Goal: Complete application form: Complete application form

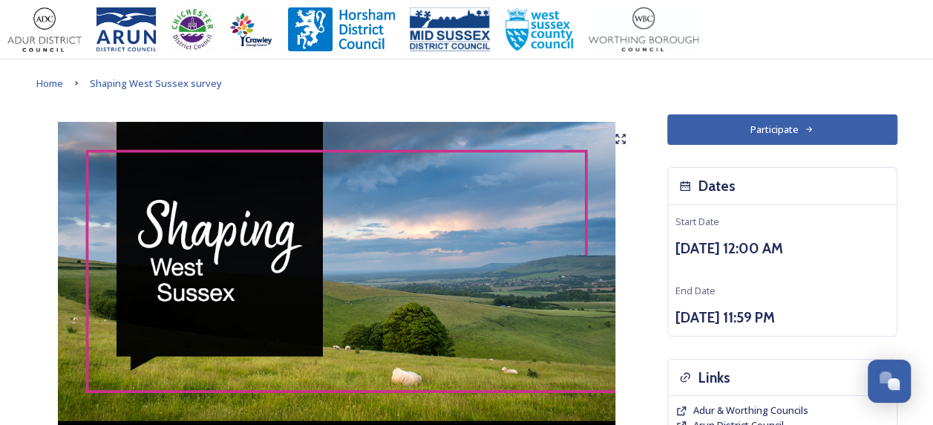
click at [768, 141] on button "Participate" at bounding box center [782, 129] width 230 height 30
click at [745, 126] on button "Participate" at bounding box center [782, 129] width 230 height 30
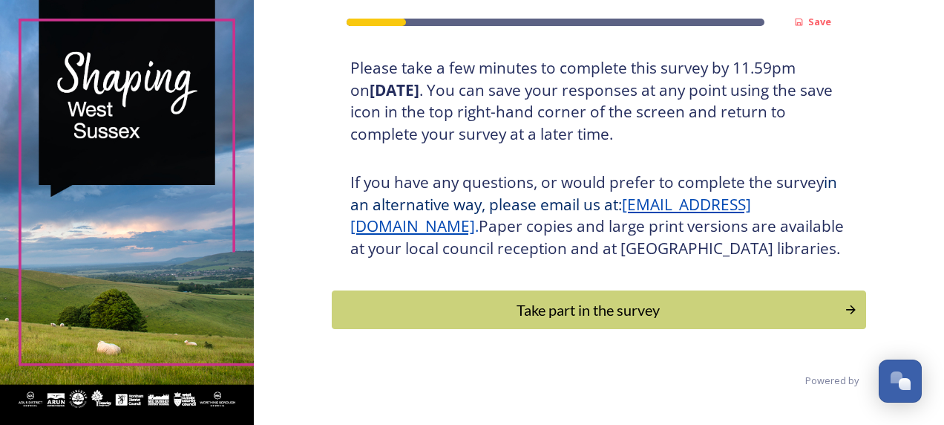
scroll to position [288, 0]
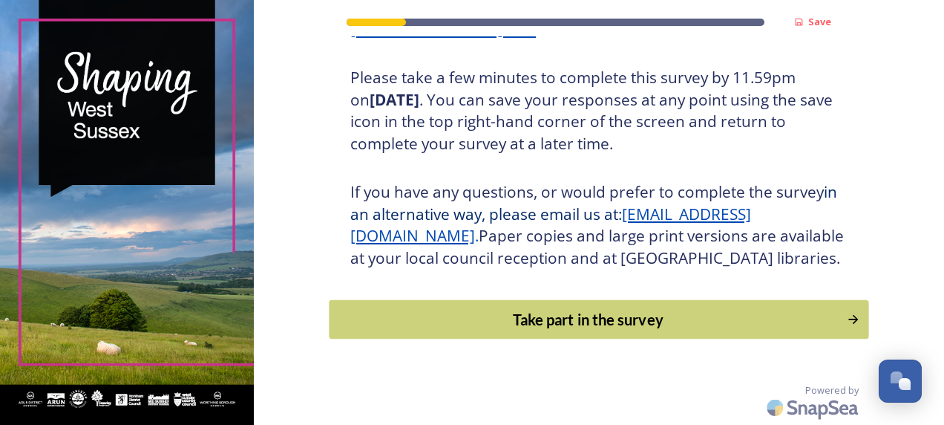
click at [596, 330] on div "Take part in the survey" at bounding box center [588, 319] width 502 height 22
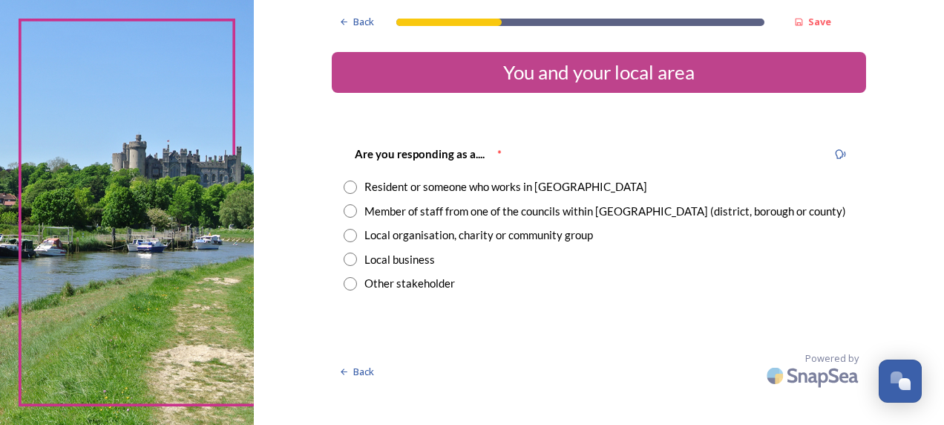
click at [353, 185] on input "radio" at bounding box center [350, 186] width 13 height 13
radio input "true"
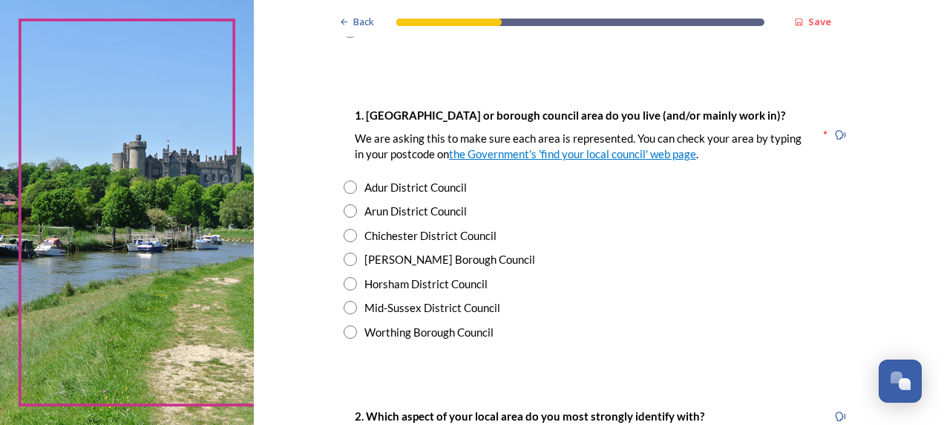
scroll to position [298, 0]
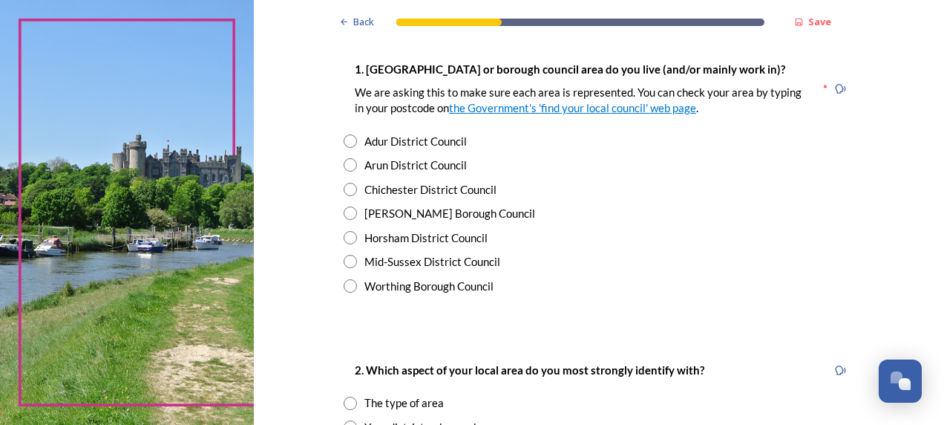
click at [344, 211] on input "radio" at bounding box center [350, 212] width 13 height 13
radio input "true"
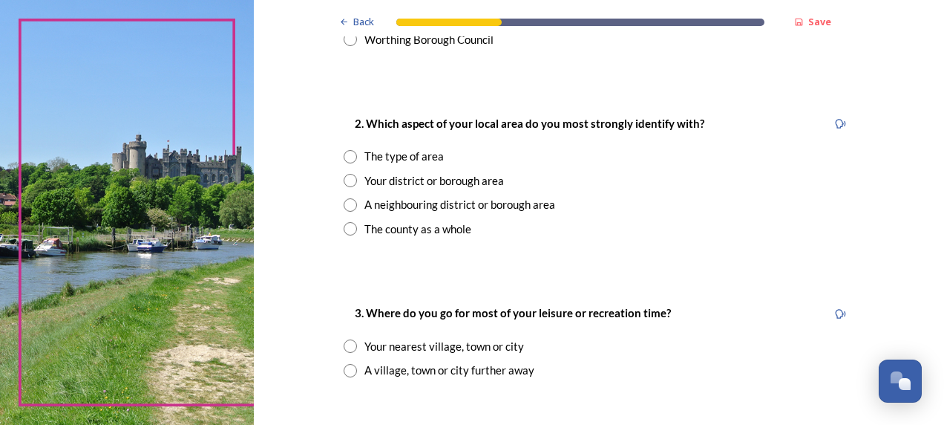
scroll to position [554, 0]
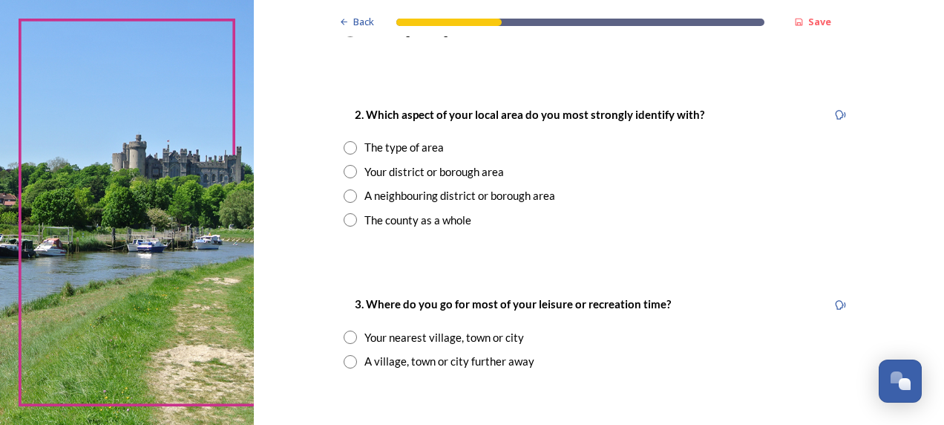
click at [344, 218] on input "radio" at bounding box center [350, 219] width 13 height 13
radio input "true"
click at [344, 361] on input "radio" at bounding box center [350, 361] width 13 height 13
radio input "true"
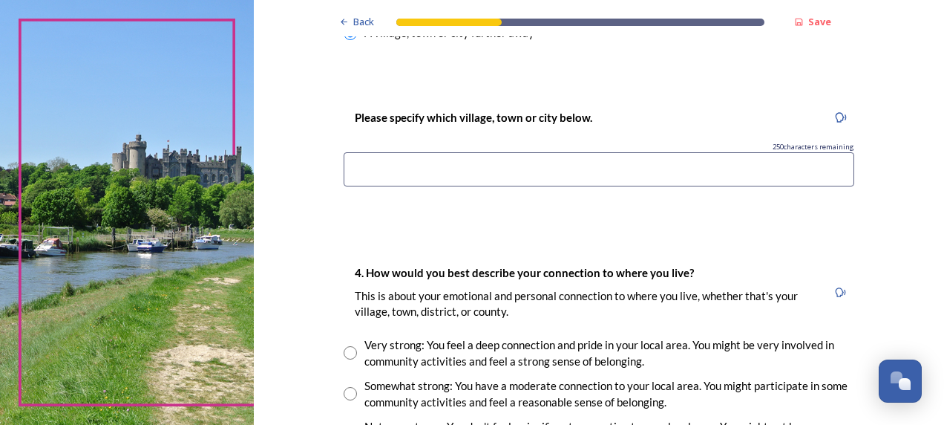
scroll to position [904, 0]
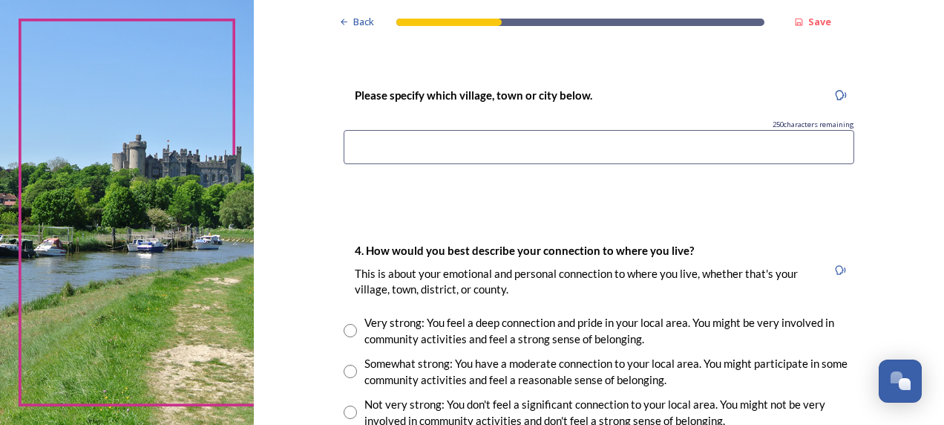
click at [600, 166] on div "Please specify which village, town or city below. 250 characters remaining" at bounding box center [599, 130] width 534 height 118
click at [567, 152] on input at bounding box center [599, 147] width 511 height 34
click at [402, 149] on input "Chichester and Horsham" at bounding box center [599, 147] width 511 height 34
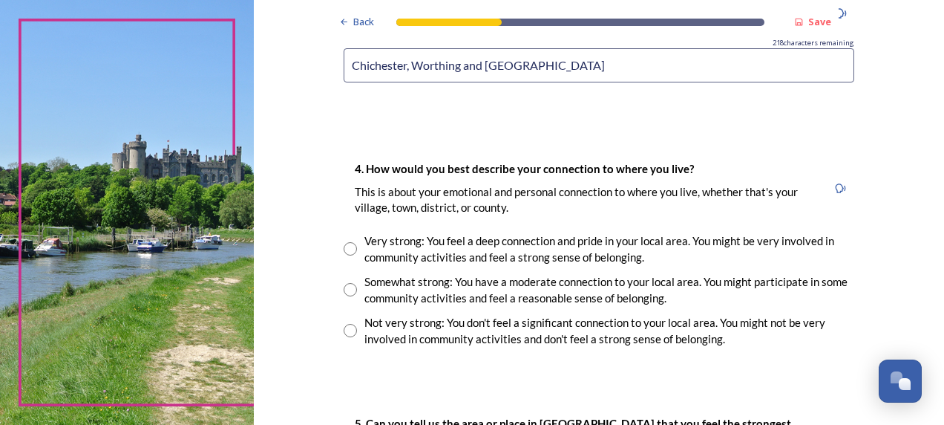
type input "Chichester, Worthing and [GEOGRAPHIC_DATA]"
click at [344, 290] on input "radio" at bounding box center [350, 289] width 13 height 13
radio input "true"
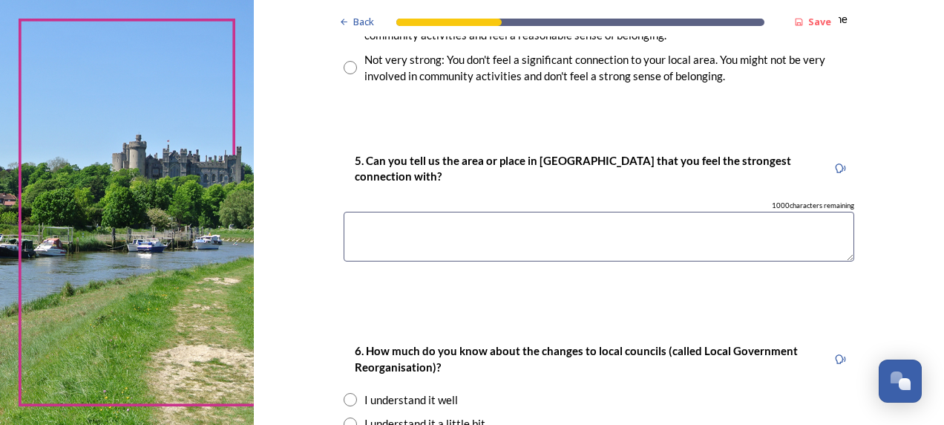
scroll to position [1271, 0]
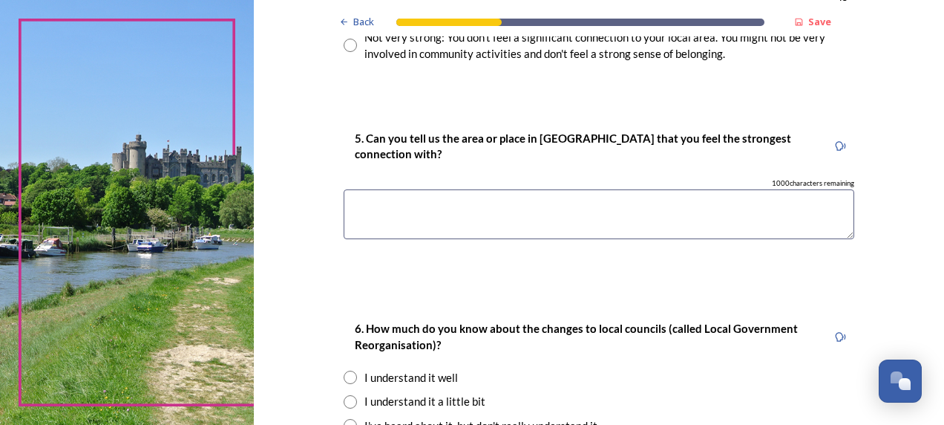
click at [431, 206] on textarea at bounding box center [599, 214] width 511 height 50
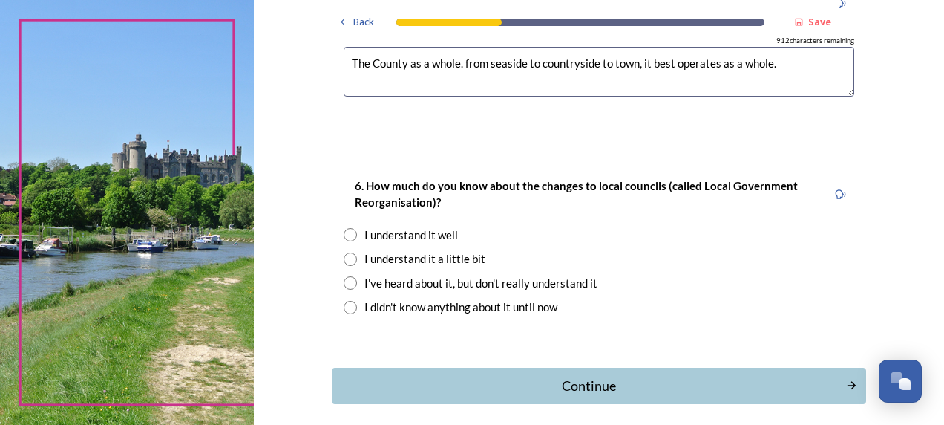
scroll to position [1425, 0]
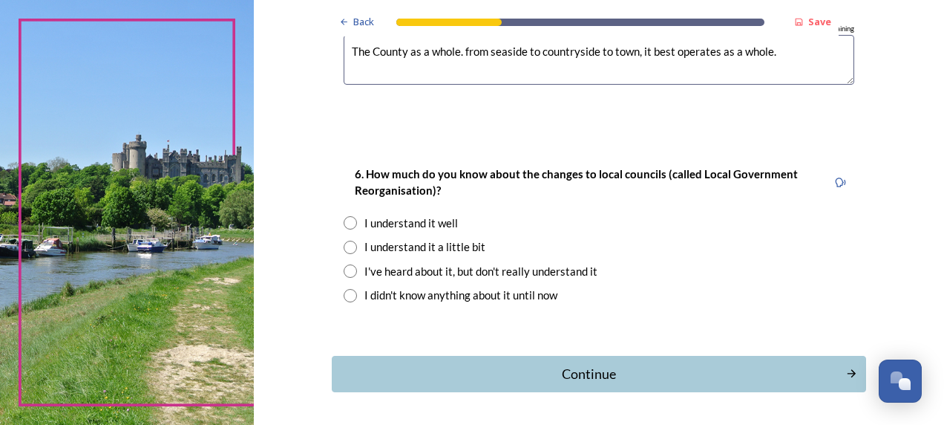
type textarea "The County as a whole. from seaside to countryside to town, it best operates as…"
click at [350, 246] on input "radio" at bounding box center [350, 246] width 13 height 13
radio input "true"
click at [655, 383] on button "Continue" at bounding box center [599, 374] width 540 height 36
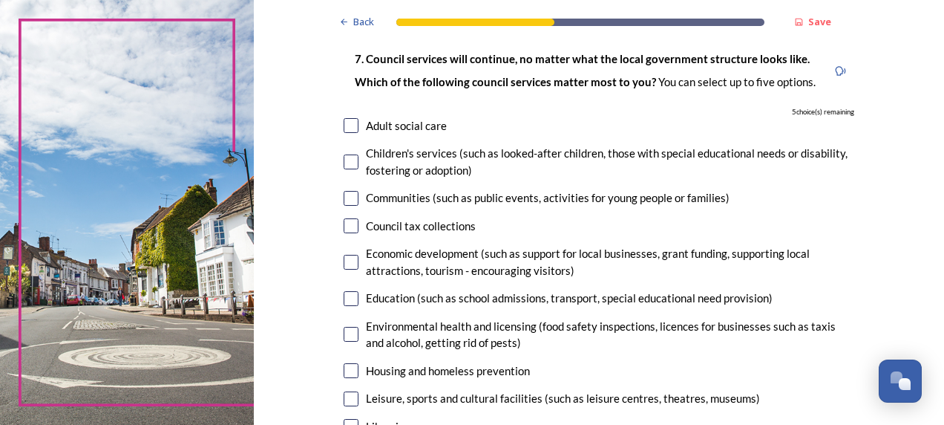
scroll to position [124, 0]
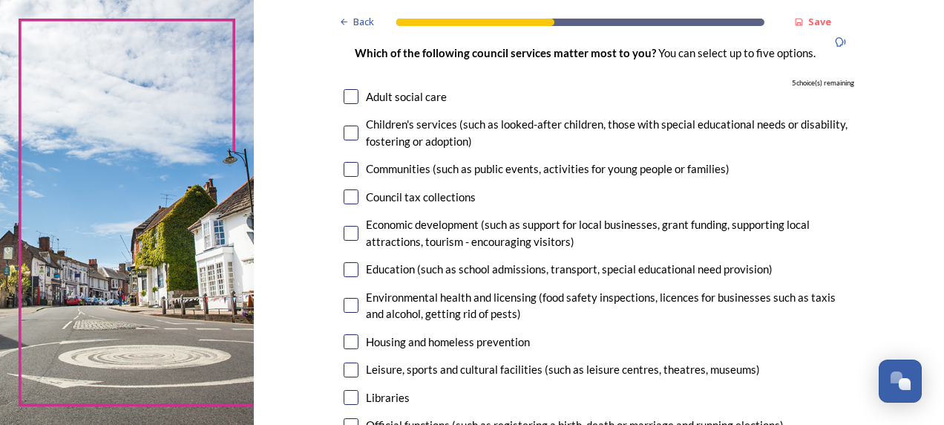
click at [347, 89] on input "checkbox" at bounding box center [351, 96] width 15 height 15
checkbox input "true"
click at [348, 134] on input "checkbox" at bounding box center [351, 132] width 15 height 15
checkbox input "true"
click at [344, 169] on input "checkbox" at bounding box center [351, 169] width 15 height 15
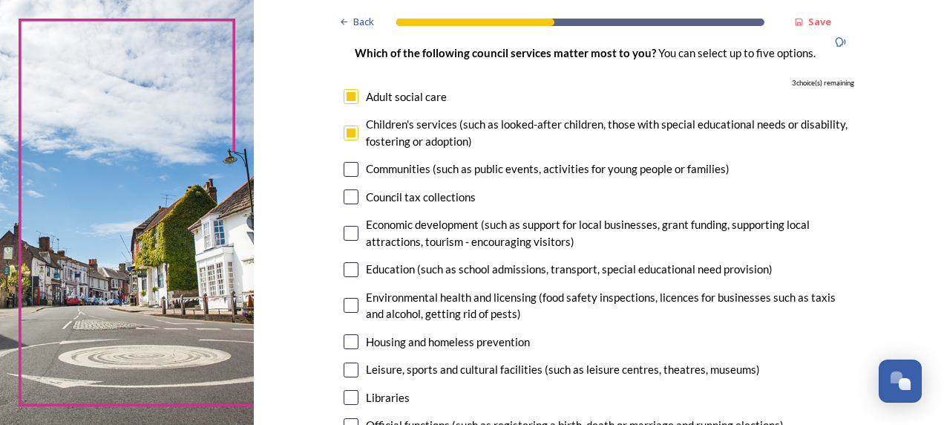
checkbox input "true"
click at [344, 263] on input "checkbox" at bounding box center [351, 269] width 15 height 15
checkbox input "true"
click at [344, 362] on input "checkbox" at bounding box center [351, 369] width 15 height 15
checkbox input "true"
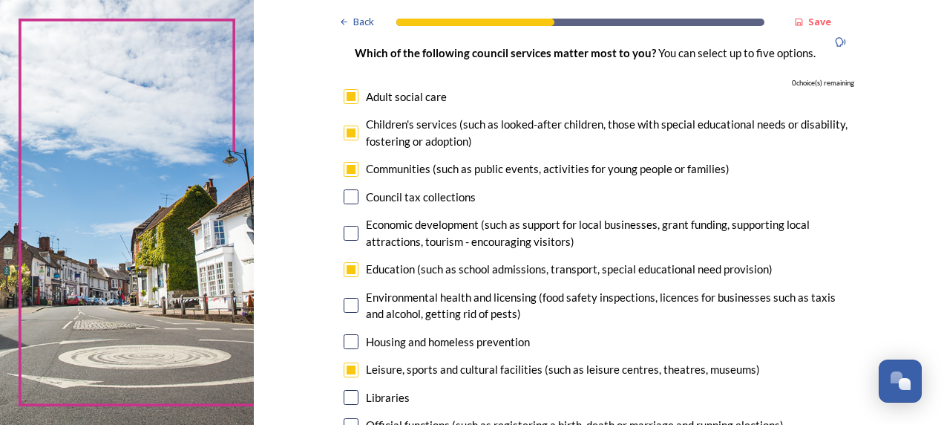
click at [350, 399] on input "checkbox" at bounding box center [351, 397] width 15 height 15
checkbox input "false"
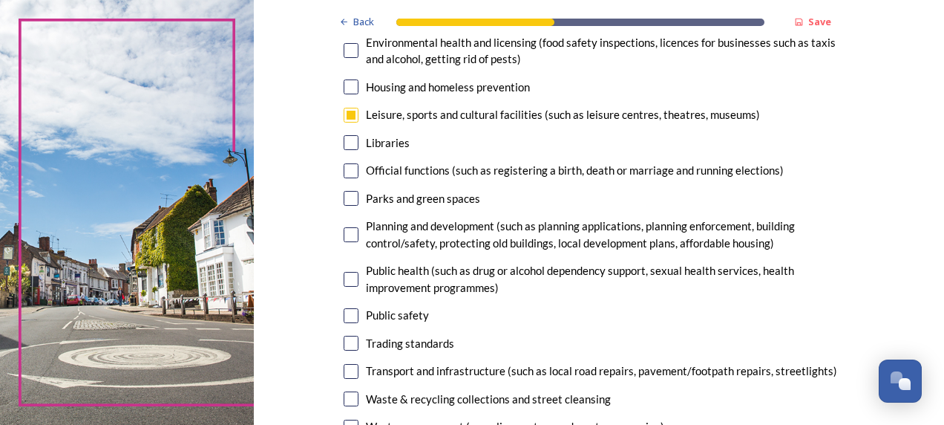
scroll to position [405, 0]
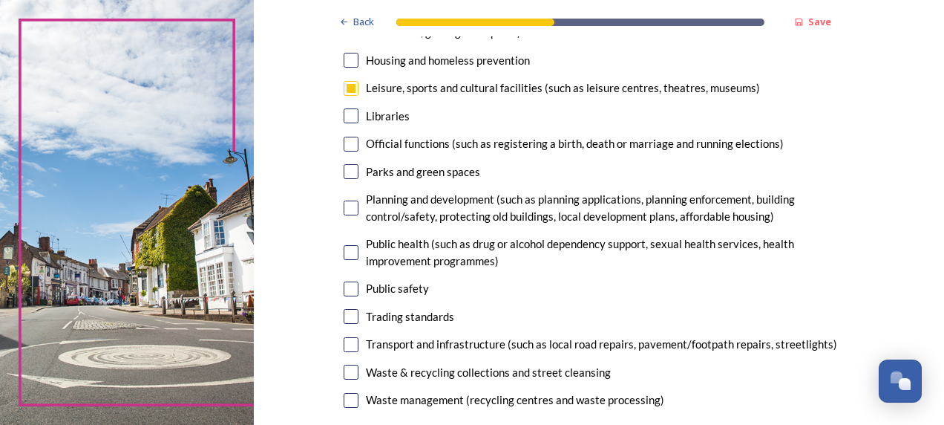
click at [349, 171] on input "checkbox" at bounding box center [351, 171] width 15 height 15
click at [345, 168] on input "checkbox" at bounding box center [351, 171] width 15 height 15
checkbox input "false"
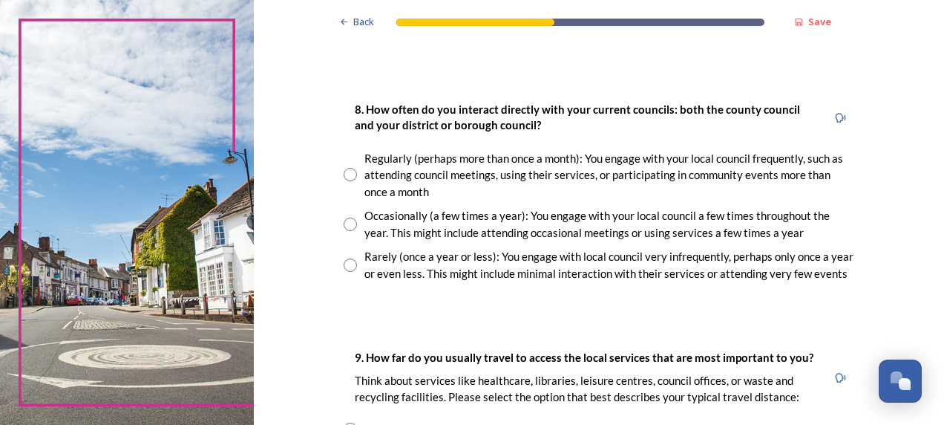
scroll to position [791, 0]
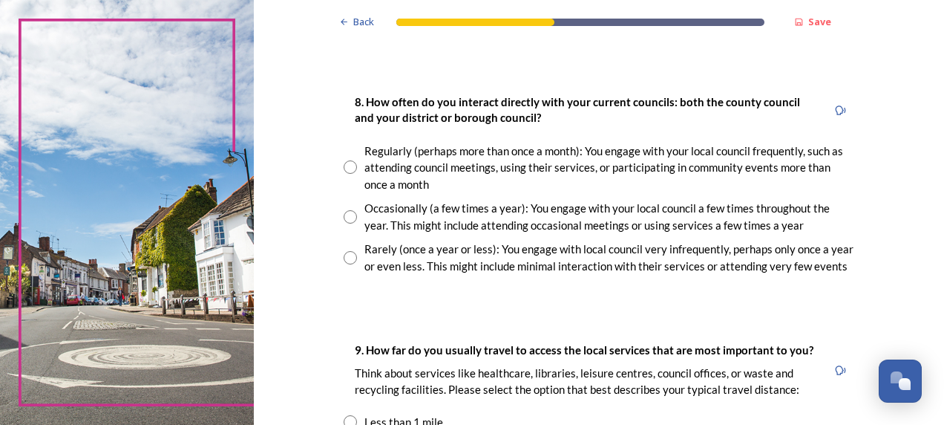
click at [347, 163] on input "radio" at bounding box center [350, 166] width 13 height 13
radio input "true"
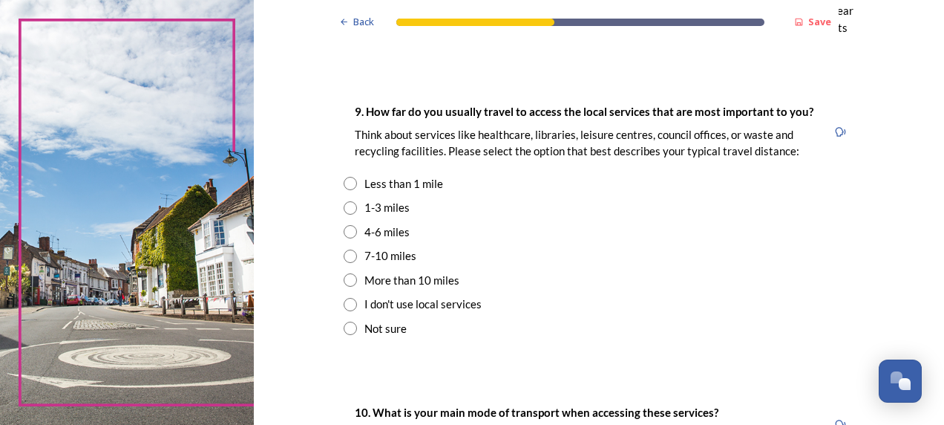
scroll to position [1051, 0]
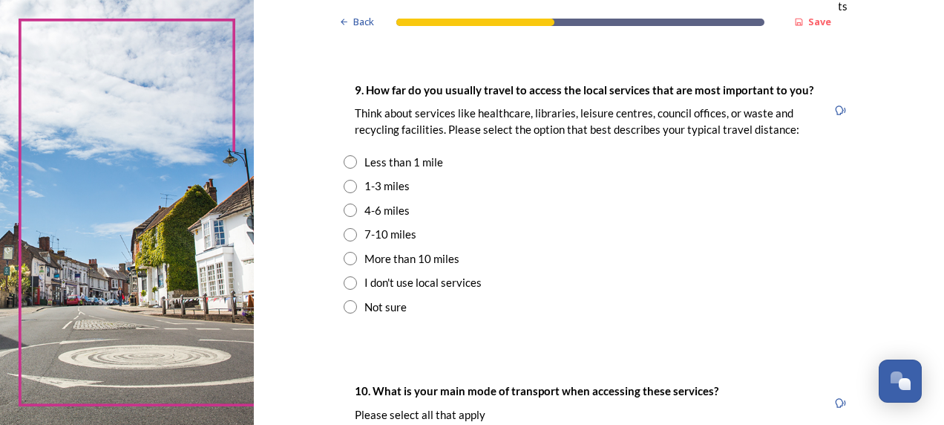
click at [346, 258] on input "radio" at bounding box center [350, 258] width 13 height 13
radio input "true"
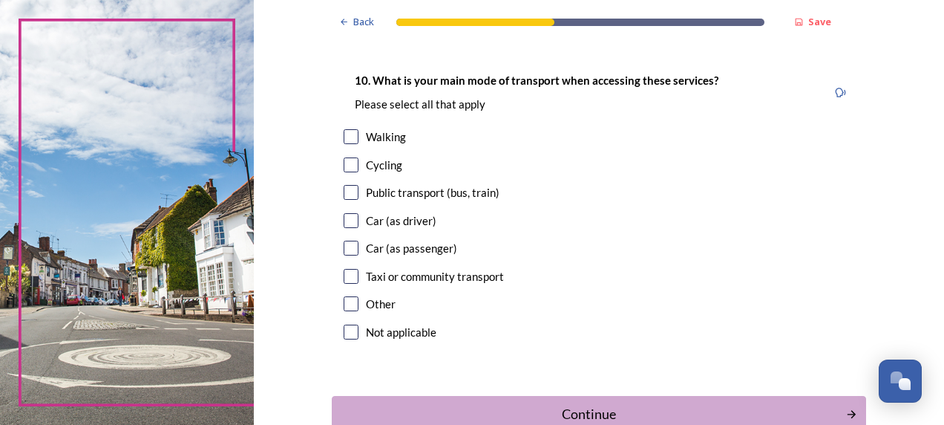
scroll to position [1366, 0]
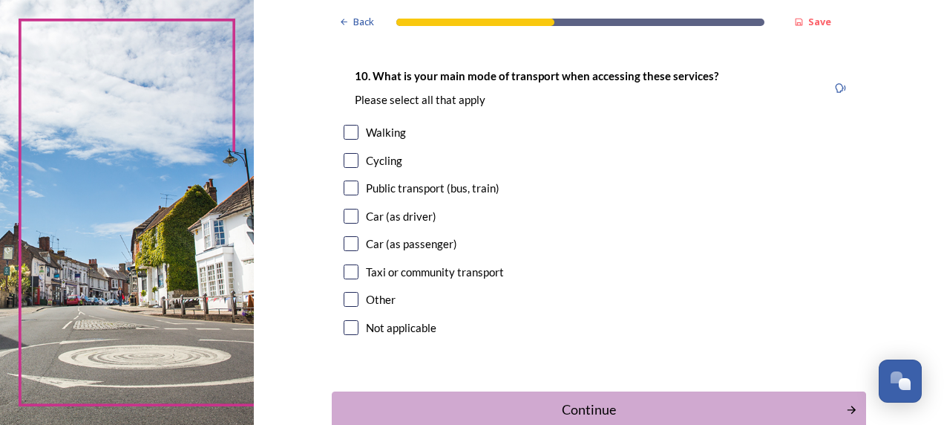
click at [344, 212] on input "checkbox" at bounding box center [351, 216] width 15 height 15
checkbox input "true"
click at [530, 407] on div "Continue" at bounding box center [588, 409] width 503 height 20
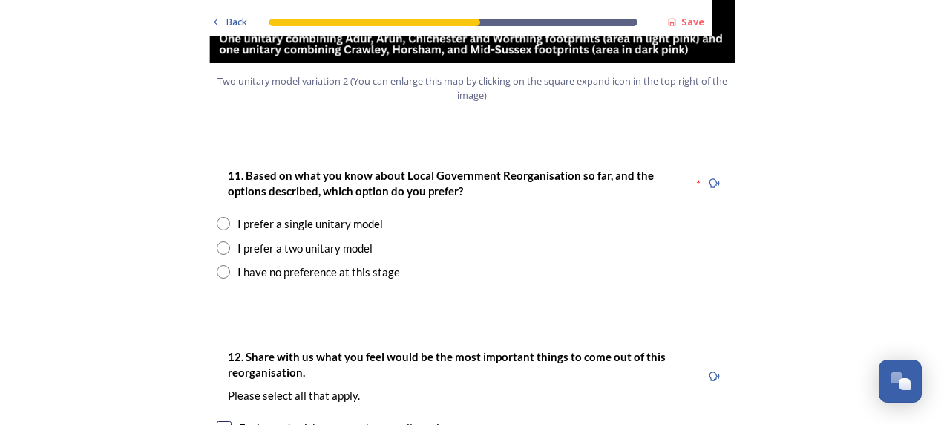
scroll to position [1934, 0]
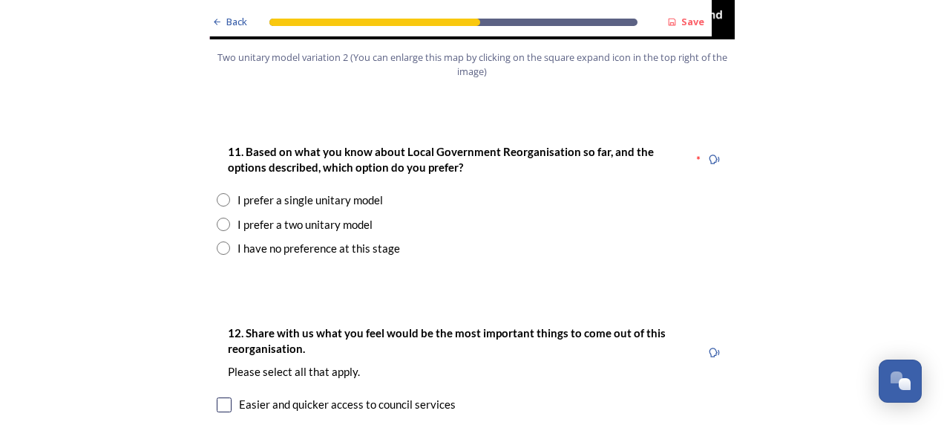
click at [217, 193] on input "radio" at bounding box center [223, 199] width 13 height 13
radio input "true"
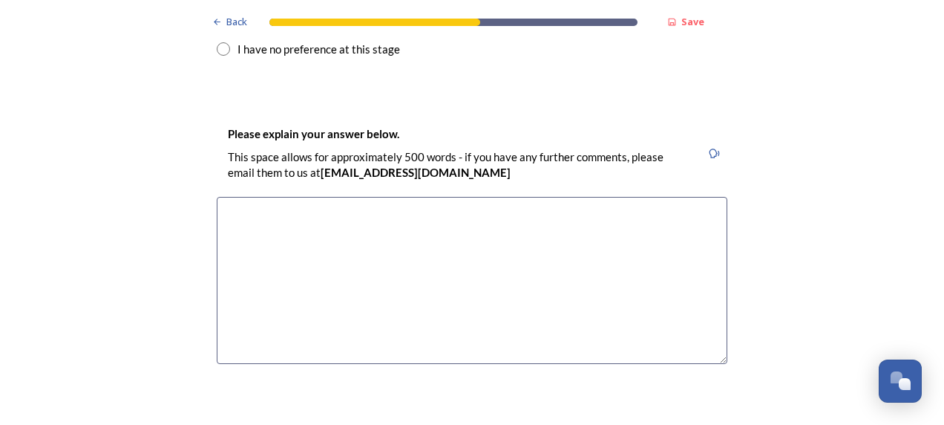
scroll to position [2140, 0]
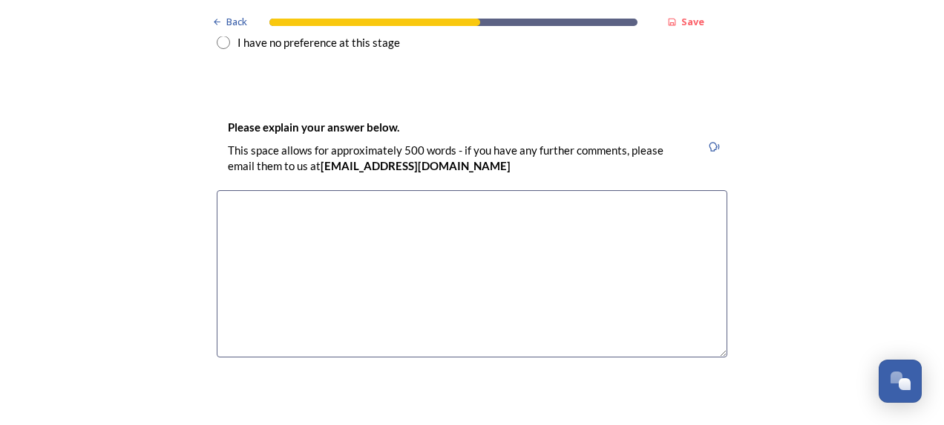
click at [312, 190] on textarea at bounding box center [472, 273] width 511 height 167
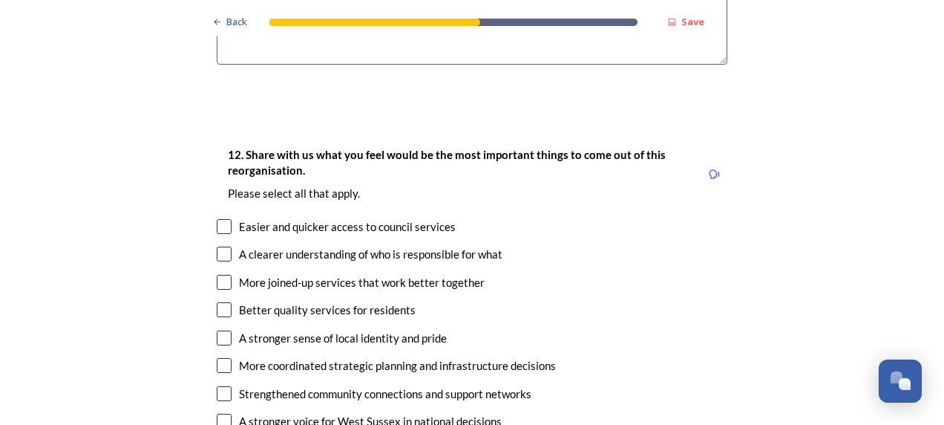
scroll to position [2451, 0]
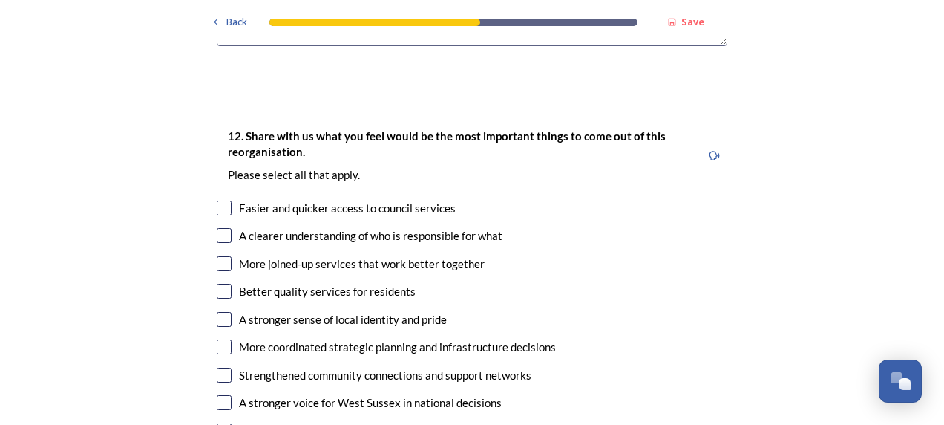
type textarea "makes more sense to work on a larger scale as it always has, economic areas sup…"
click at [217, 228] on input "checkbox" at bounding box center [224, 235] width 15 height 15
checkbox input "true"
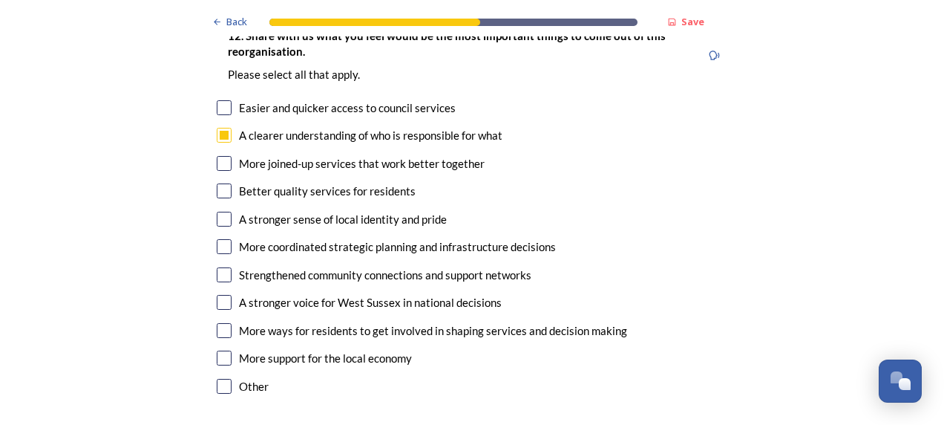
scroll to position [2582, 0]
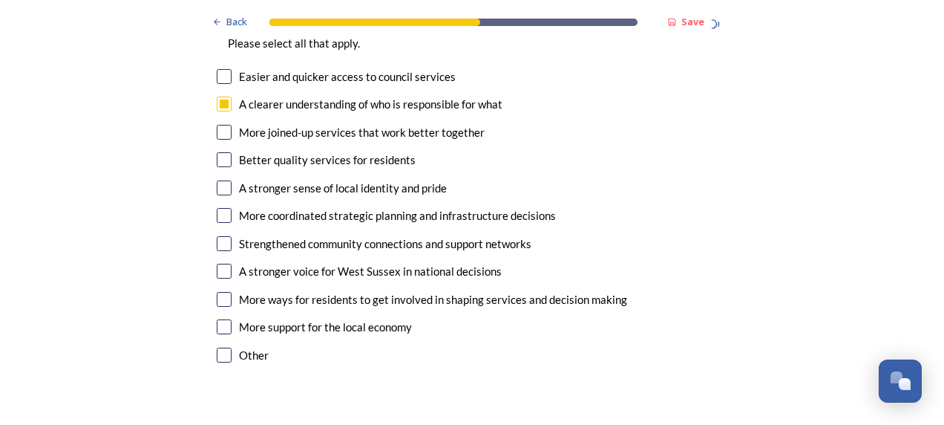
click at [223, 152] on input "checkbox" at bounding box center [224, 159] width 15 height 15
checkbox input "true"
click at [223, 125] on input "checkbox" at bounding box center [224, 132] width 15 height 15
checkbox input "true"
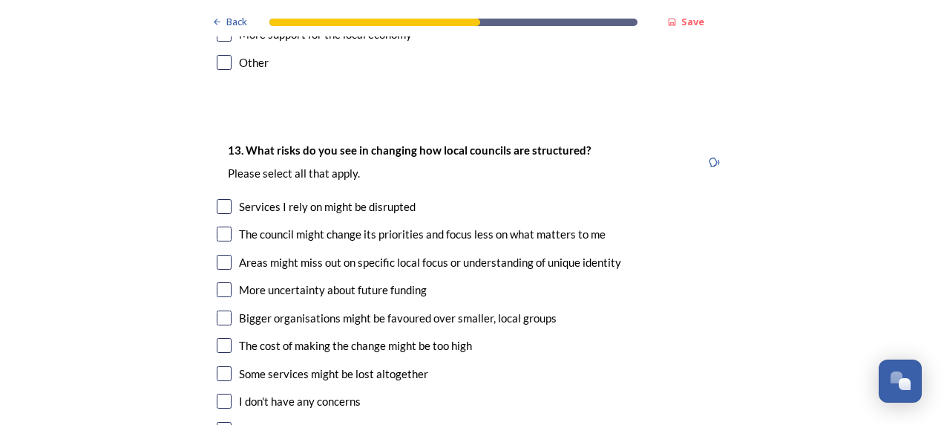
scroll to position [2887, 0]
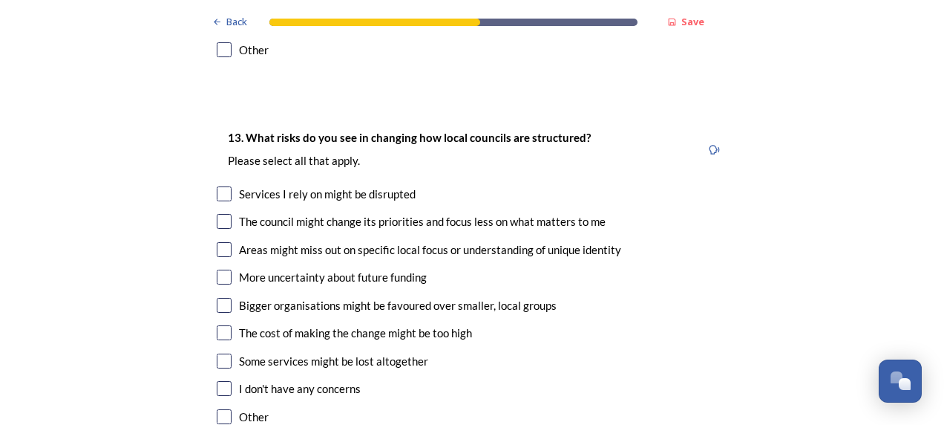
click at [218, 186] on input "checkbox" at bounding box center [224, 193] width 15 height 15
checkbox input "true"
click at [219, 269] on input "checkbox" at bounding box center [224, 276] width 15 height 15
checkbox input "true"
click at [218, 325] on input "checkbox" at bounding box center [224, 332] width 15 height 15
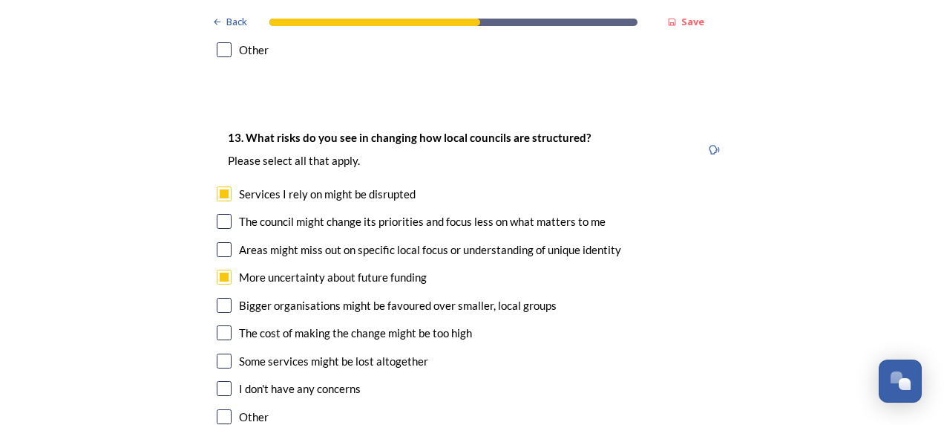
checkbox input "true"
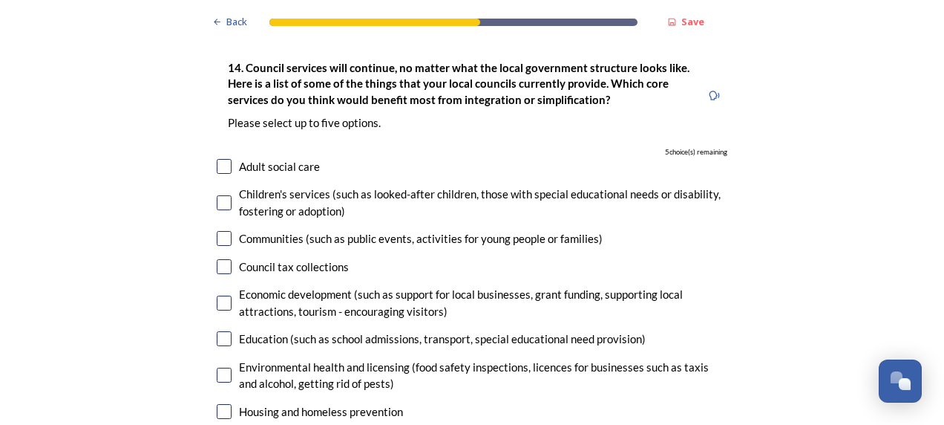
scroll to position [3330, 0]
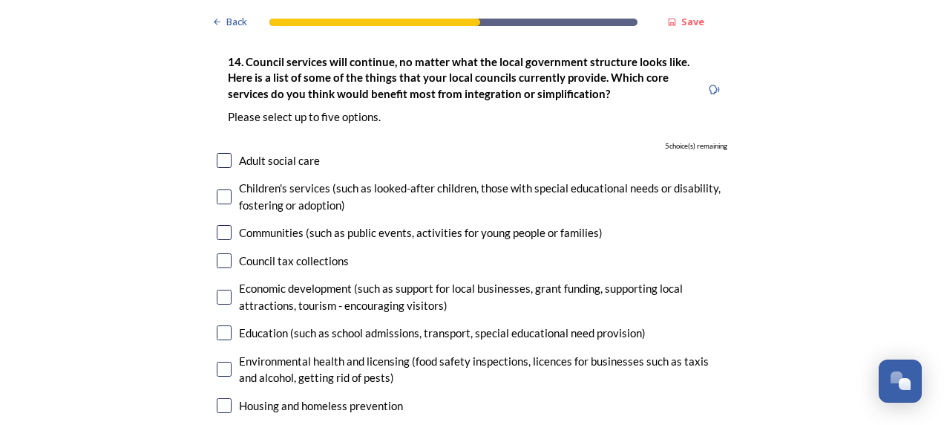
click at [217, 289] on input "checkbox" at bounding box center [224, 296] width 15 height 15
checkbox input "true"
click at [220, 361] on input "checkbox" at bounding box center [224, 368] width 15 height 15
checkbox input "true"
click at [223, 398] on input "checkbox" at bounding box center [224, 405] width 15 height 15
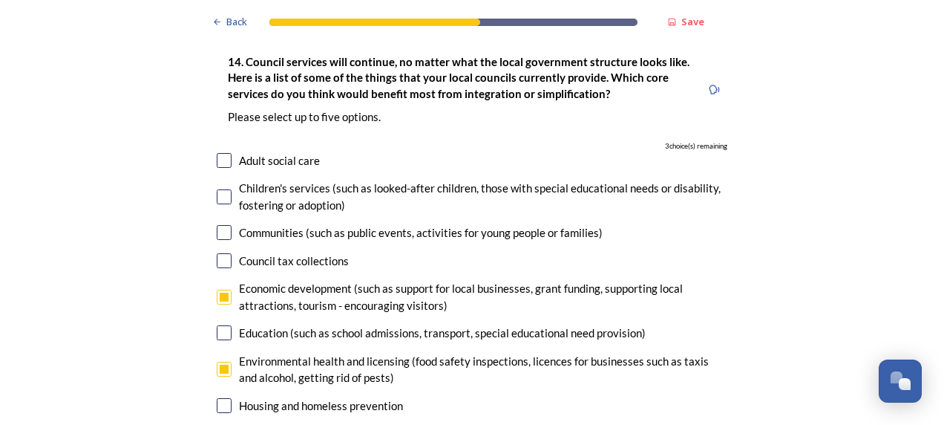
checkbox input "true"
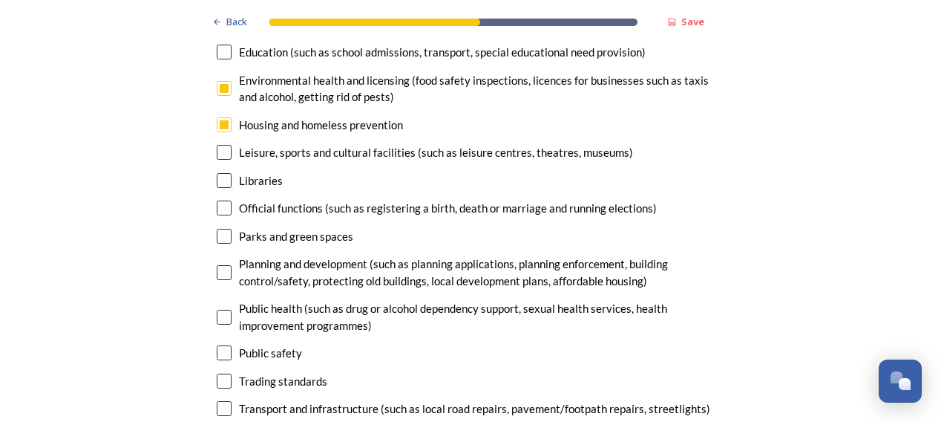
scroll to position [3653, 0]
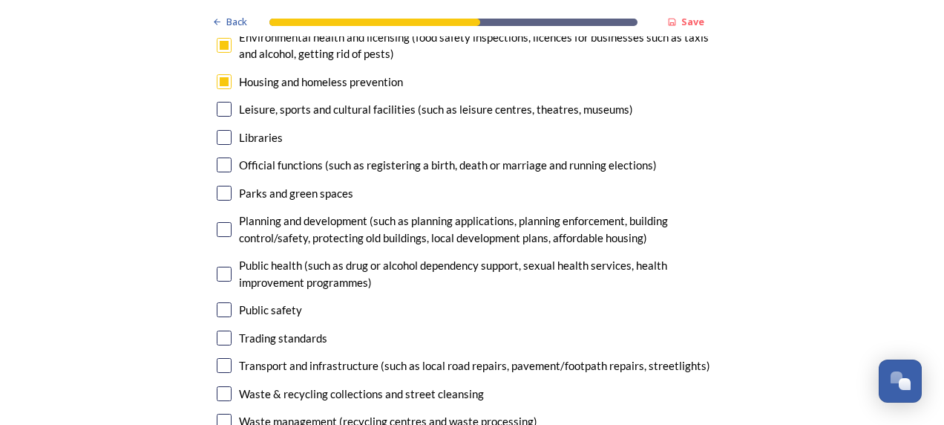
click at [222, 222] on input "checkbox" at bounding box center [224, 229] width 15 height 15
checkbox input "true"
click at [217, 386] on input "checkbox" at bounding box center [224, 393] width 15 height 15
checkbox input "true"
click at [220, 413] on input "checkbox" at bounding box center [224, 420] width 15 height 15
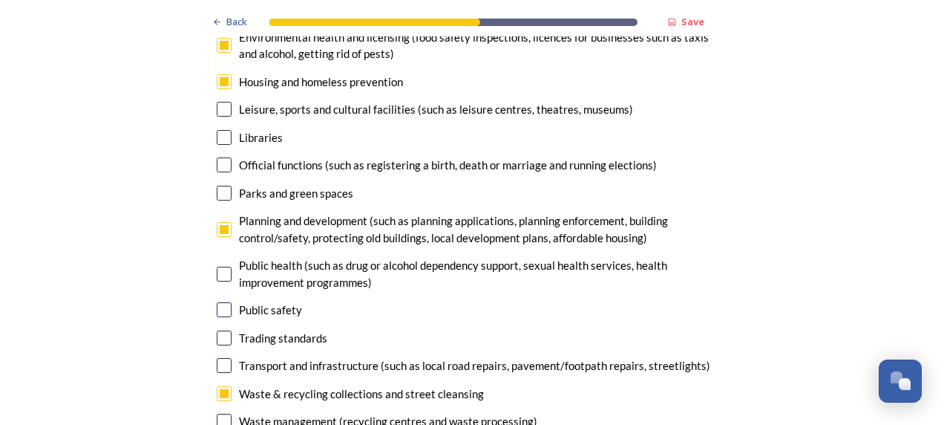
checkbox input "false"
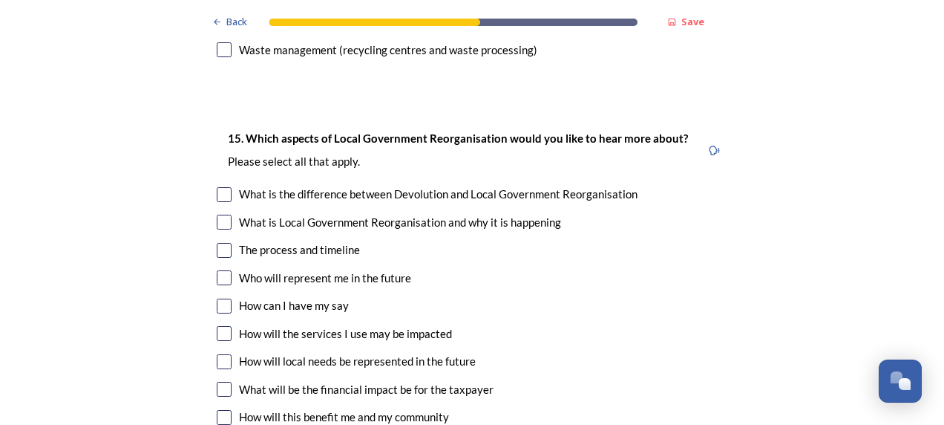
scroll to position [4049, 0]
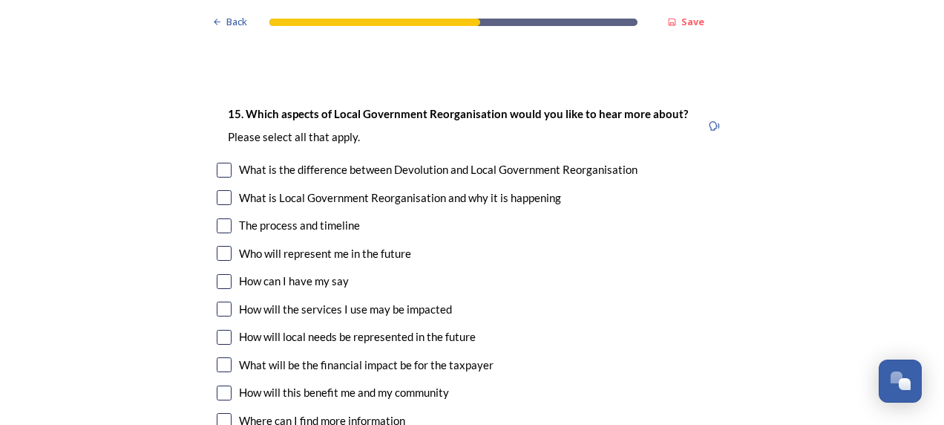
click at [223, 413] on input "checkbox" at bounding box center [224, 420] width 15 height 15
checkbox input "true"
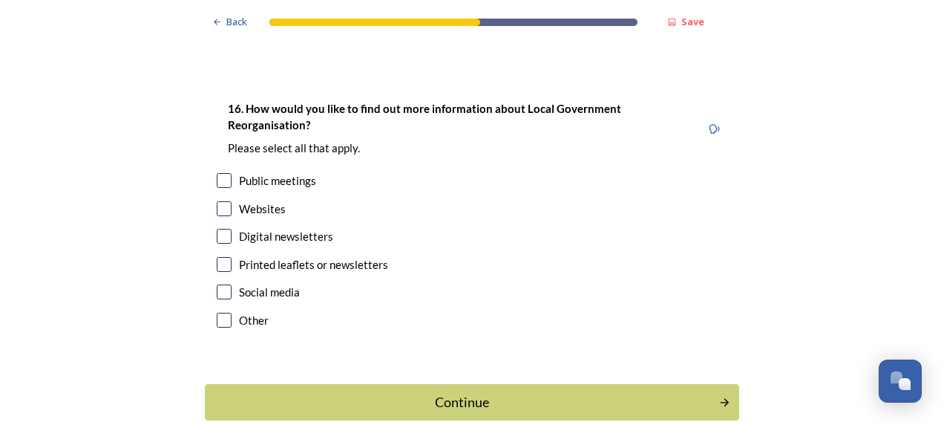
scroll to position [4411, 0]
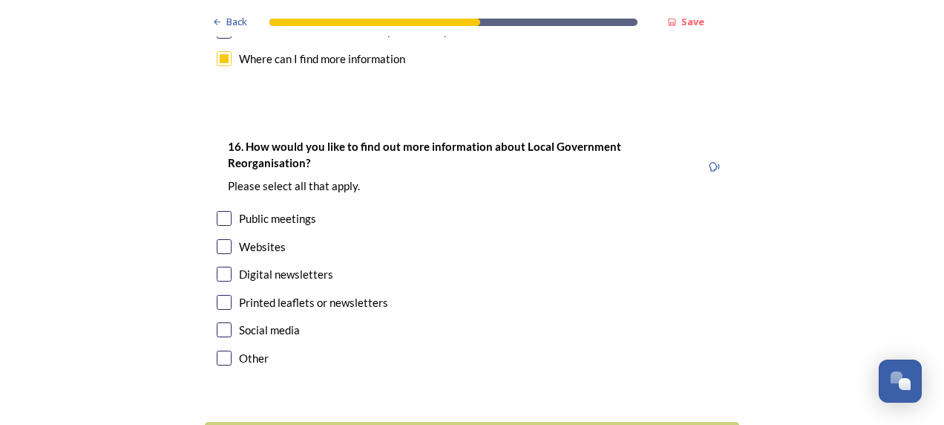
click at [224, 322] on input "checkbox" at bounding box center [224, 329] width 15 height 15
checkbox input "true"
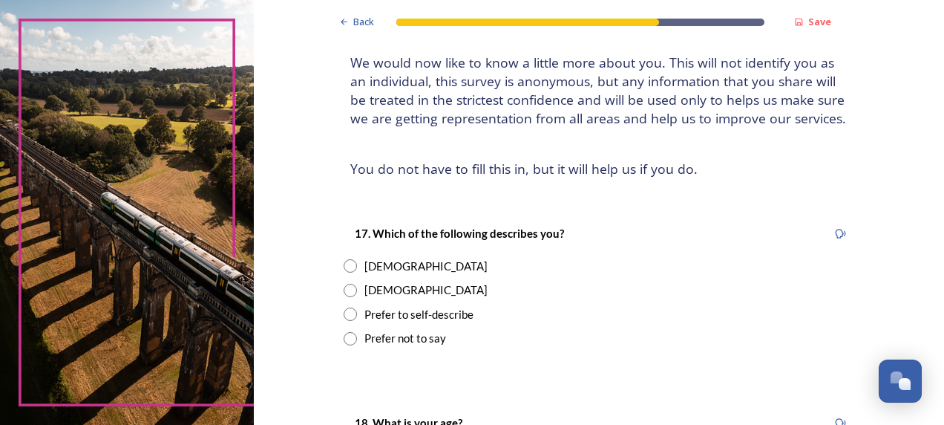
scroll to position [206, 0]
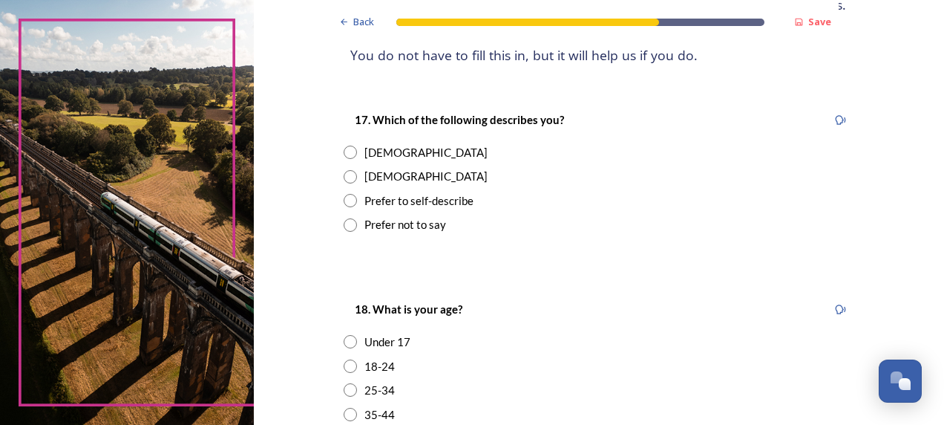
click at [349, 148] on input "radio" at bounding box center [350, 151] width 13 height 13
radio input "true"
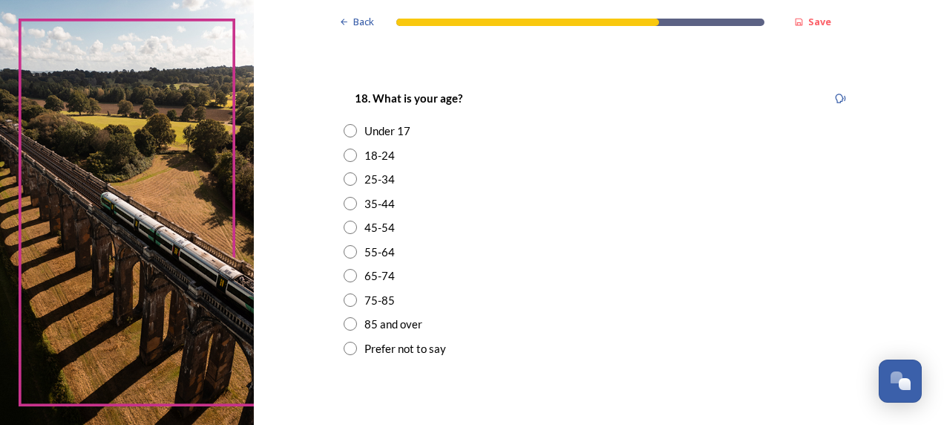
scroll to position [419, 0]
click at [344, 218] on input "radio" at bounding box center [350, 224] width 13 height 13
radio input "true"
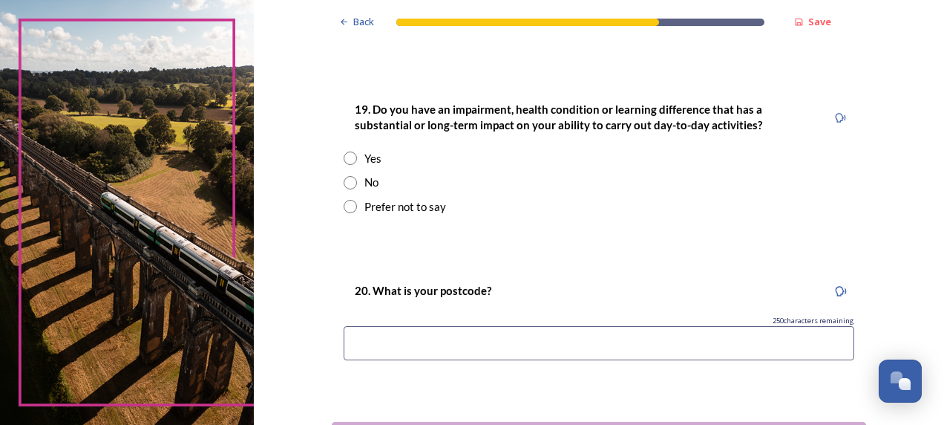
scroll to position [750, 0]
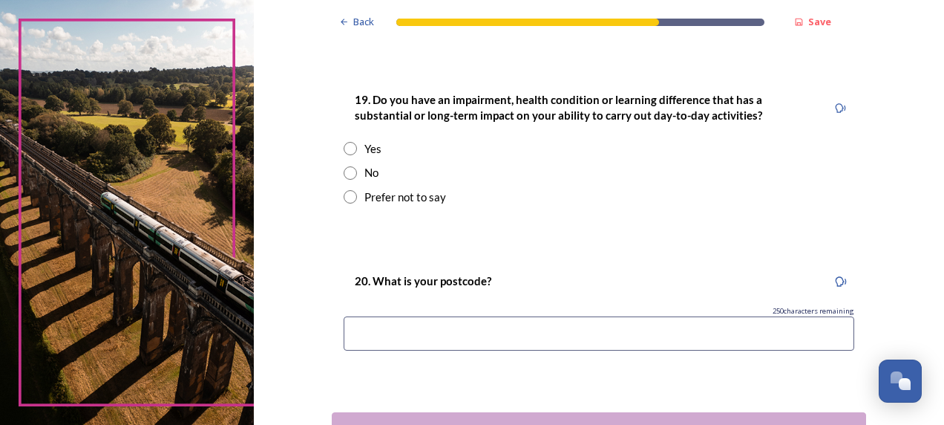
click at [344, 173] on input "radio" at bounding box center [350, 172] width 13 height 13
radio input "true"
click at [408, 332] on input at bounding box center [599, 333] width 511 height 34
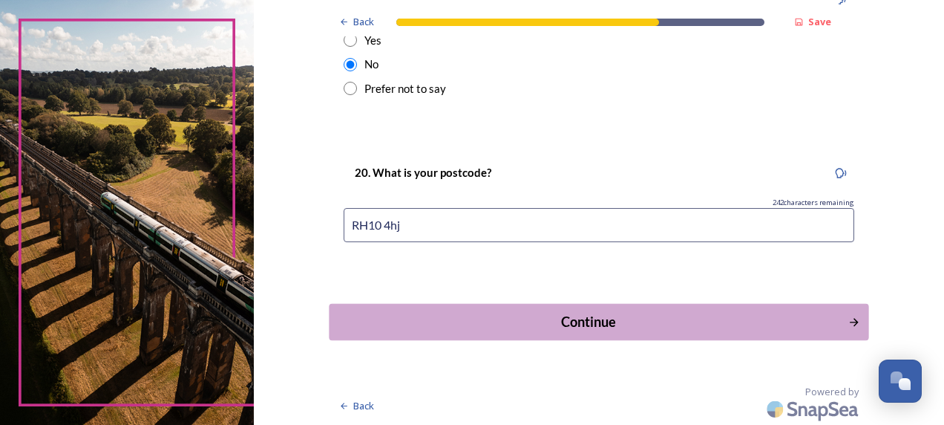
type input "RH10 4hj"
click at [619, 323] on div "Continue" at bounding box center [588, 322] width 503 height 20
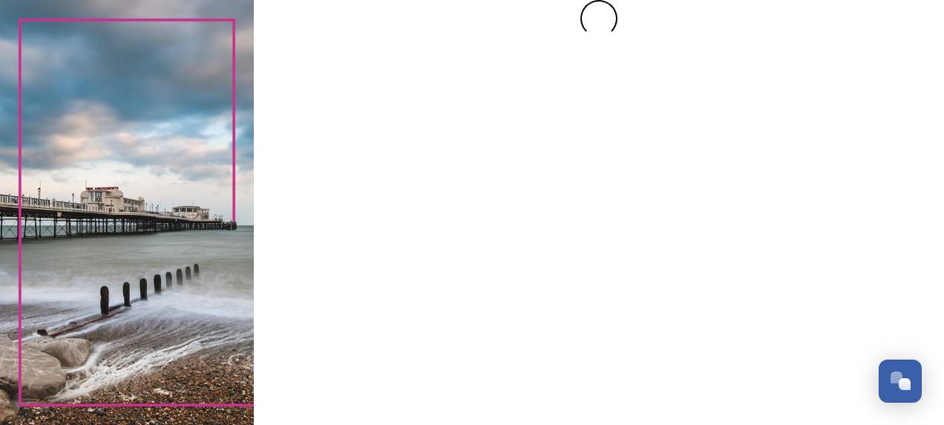
scroll to position [0, 0]
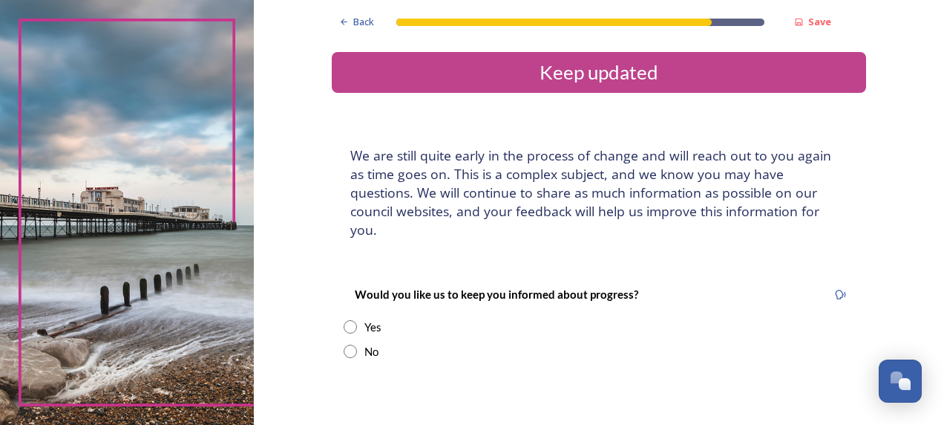
click at [344, 320] on input "radio" at bounding box center [350, 326] width 13 height 13
radio input "true"
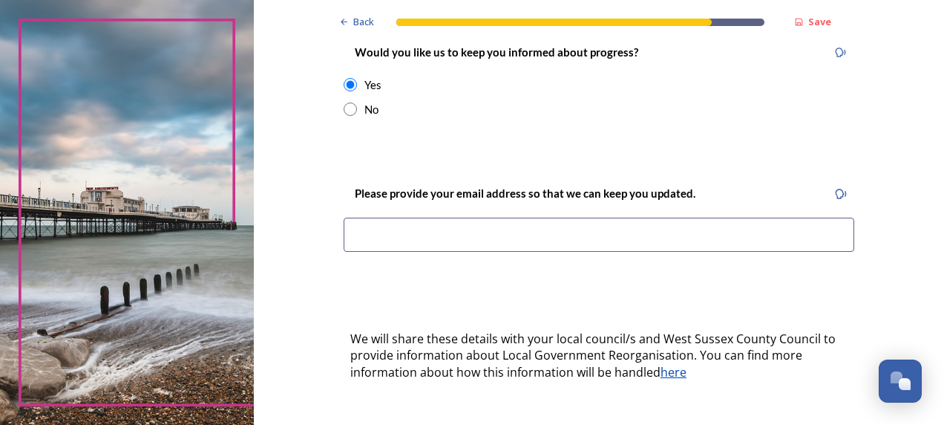
scroll to position [254, 0]
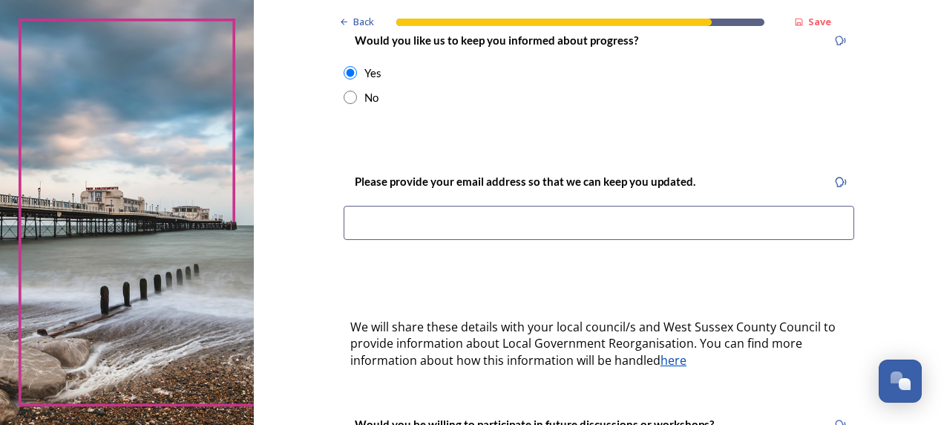
click at [408, 209] on input at bounding box center [599, 223] width 511 height 34
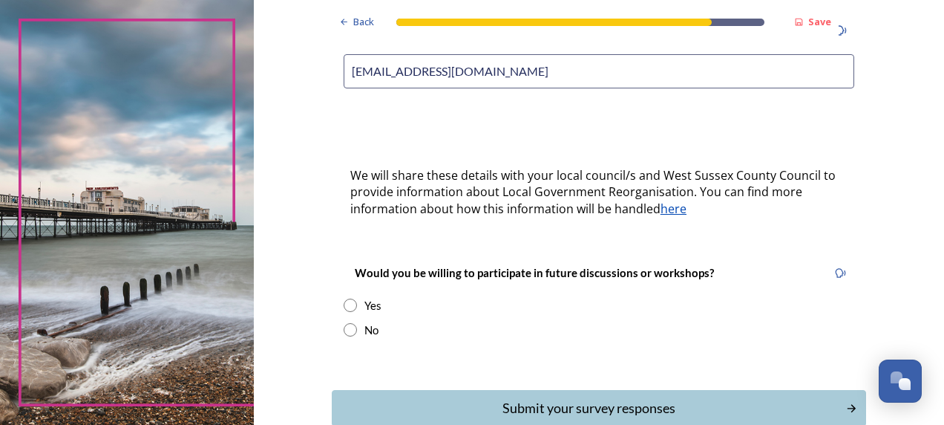
scroll to position [435, 0]
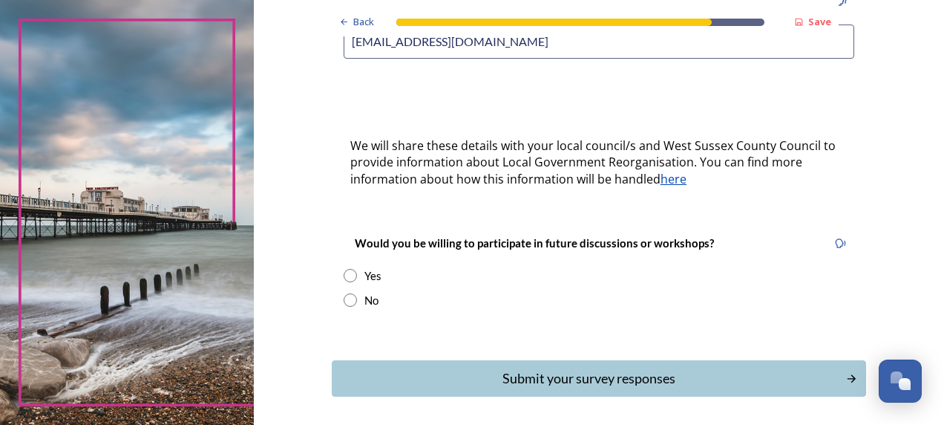
type input "[EMAIL_ADDRESS][DOMAIN_NAME]"
click at [345, 269] on input "radio" at bounding box center [350, 275] width 13 height 13
radio input "true"
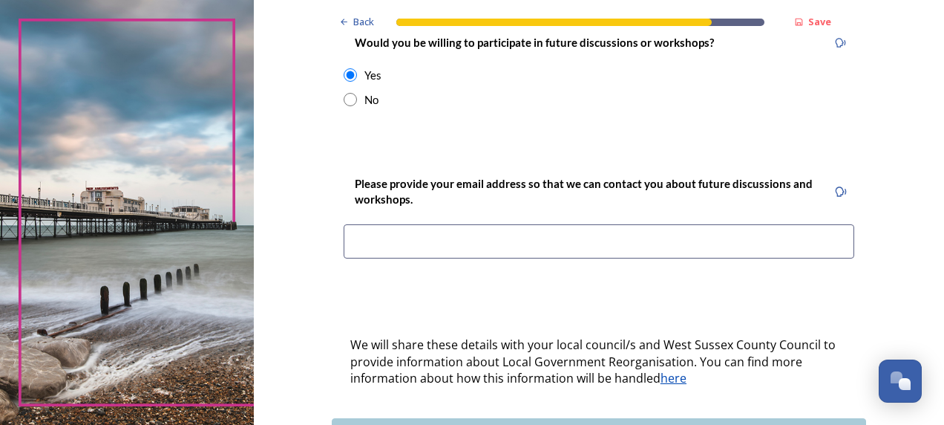
scroll to position [592, 0]
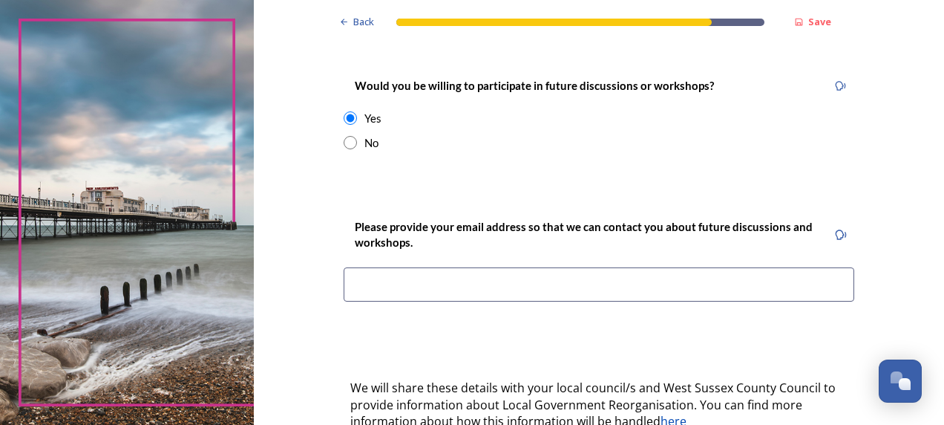
click at [552, 267] on input at bounding box center [599, 284] width 511 height 34
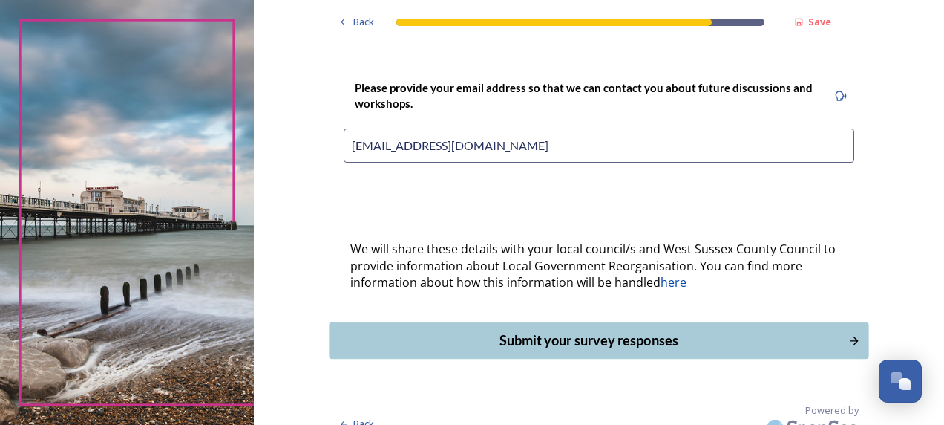
type input "[EMAIL_ADDRESS][DOMAIN_NAME]"
click at [600, 330] on div "Submit your survey responses" at bounding box center [588, 340] width 503 height 20
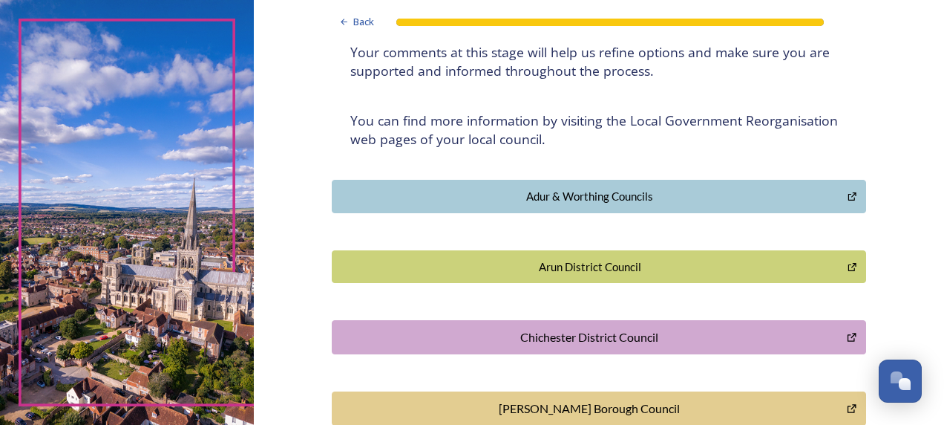
scroll to position [0, 0]
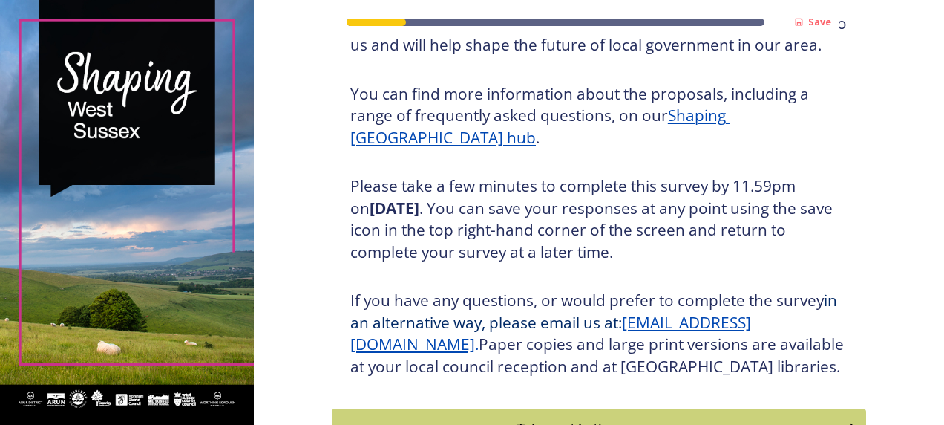
scroll to position [288, 0]
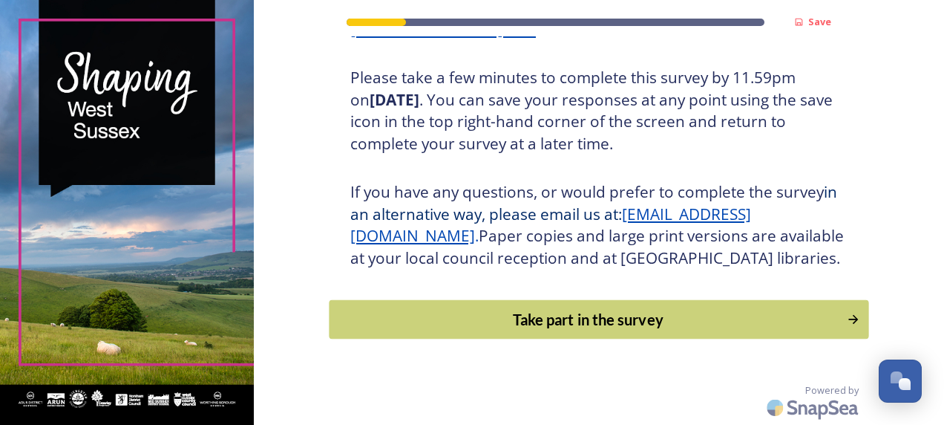
click at [617, 336] on button "Take part in the survey" at bounding box center [599, 319] width 540 height 39
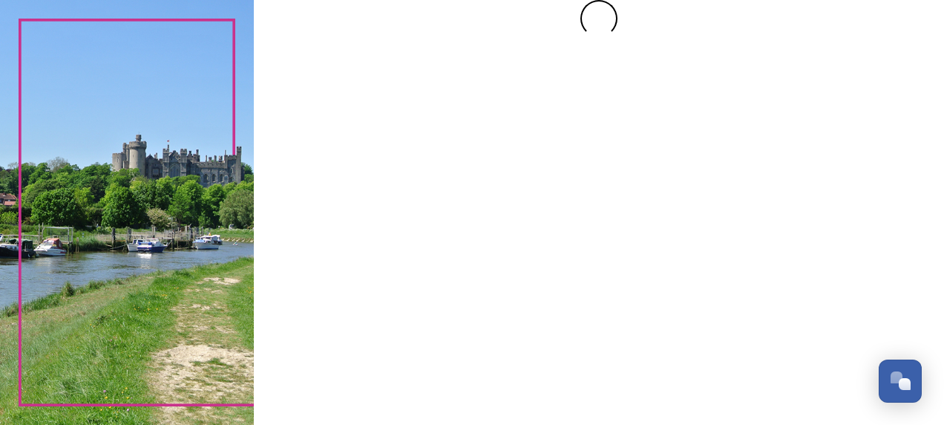
scroll to position [0, 0]
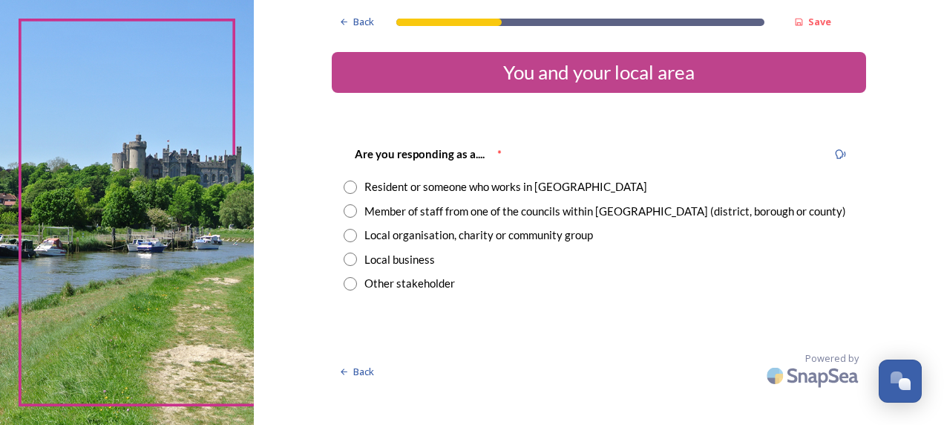
click at [348, 209] on input "radio" at bounding box center [350, 210] width 13 height 13
radio input "true"
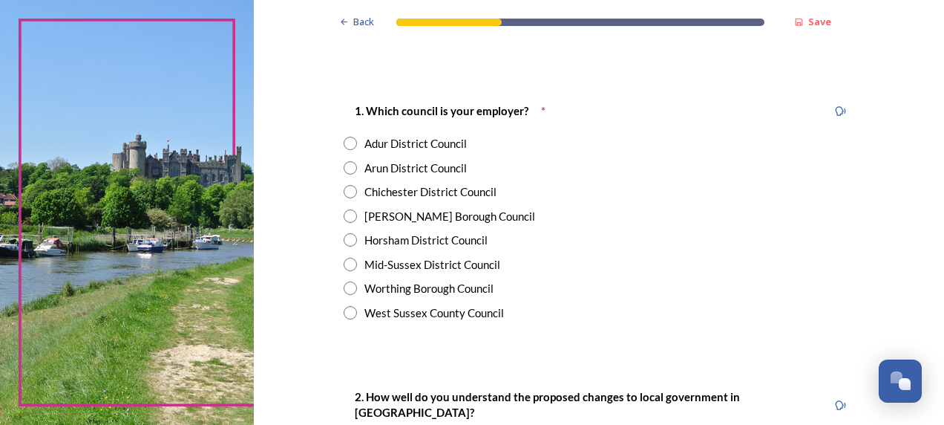
scroll to position [347, 0]
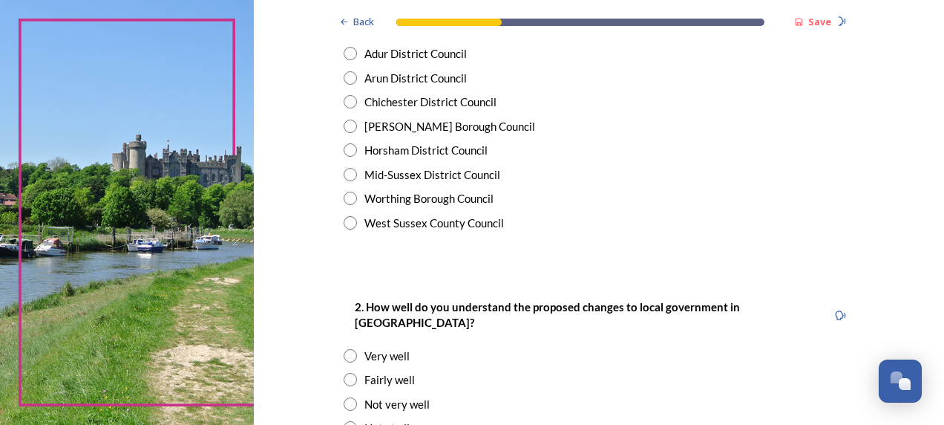
click at [344, 222] on input "radio" at bounding box center [350, 222] width 13 height 13
radio input "true"
click at [344, 373] on input "radio" at bounding box center [350, 379] width 13 height 13
radio input "true"
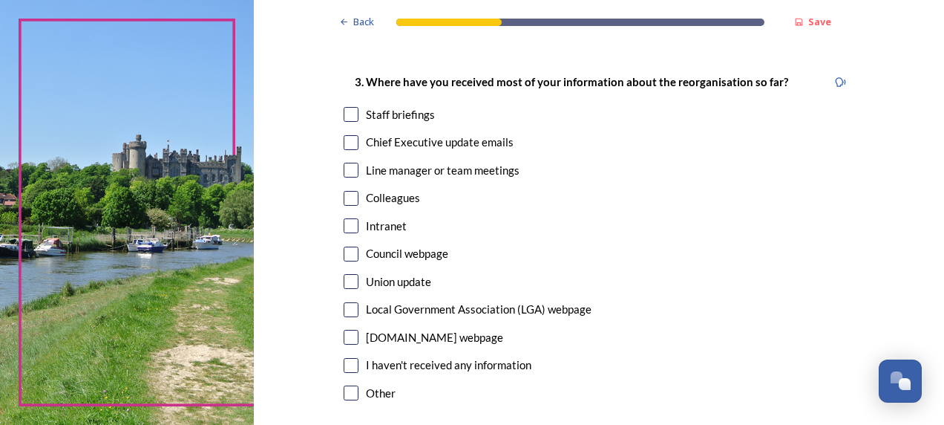
scroll to position [791, 0]
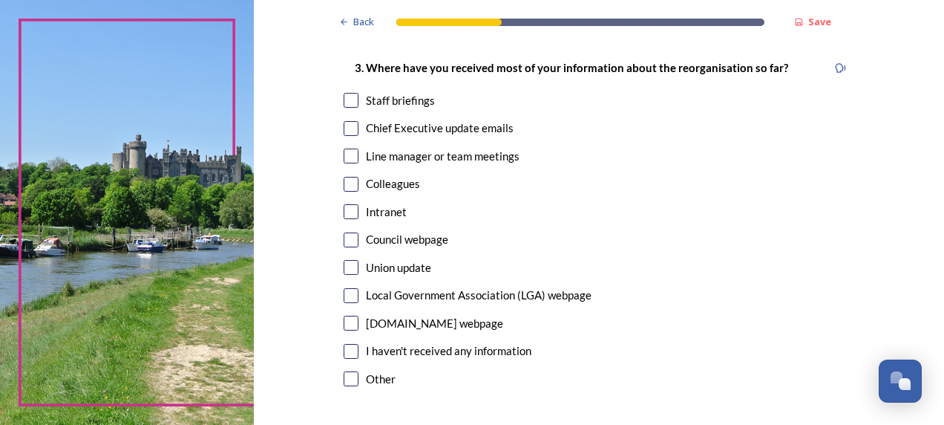
click at [347, 93] on input "checkbox" at bounding box center [351, 100] width 15 height 15
checkbox input "true"
click at [344, 121] on input "checkbox" at bounding box center [351, 128] width 15 height 15
checkbox input "true"
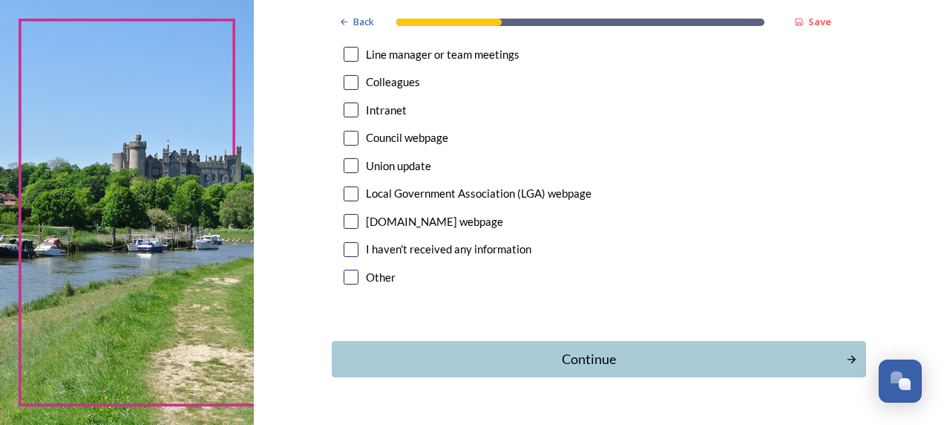
scroll to position [915, 0]
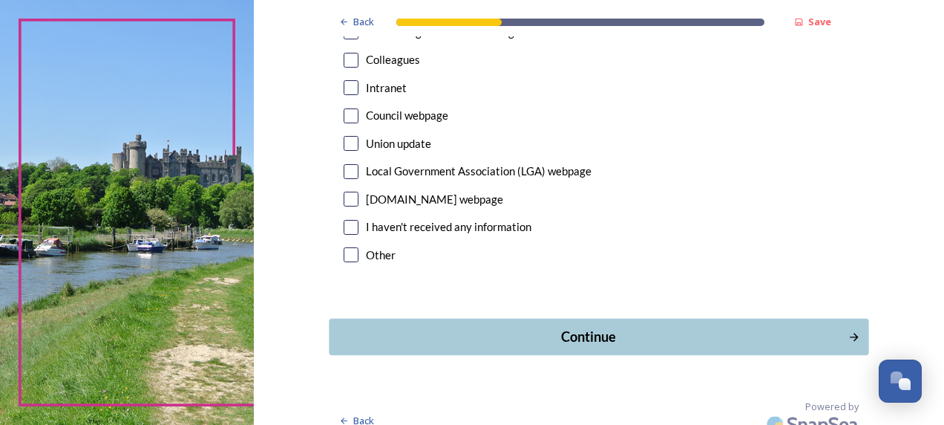
click at [598, 327] on div "Continue" at bounding box center [588, 337] width 503 height 20
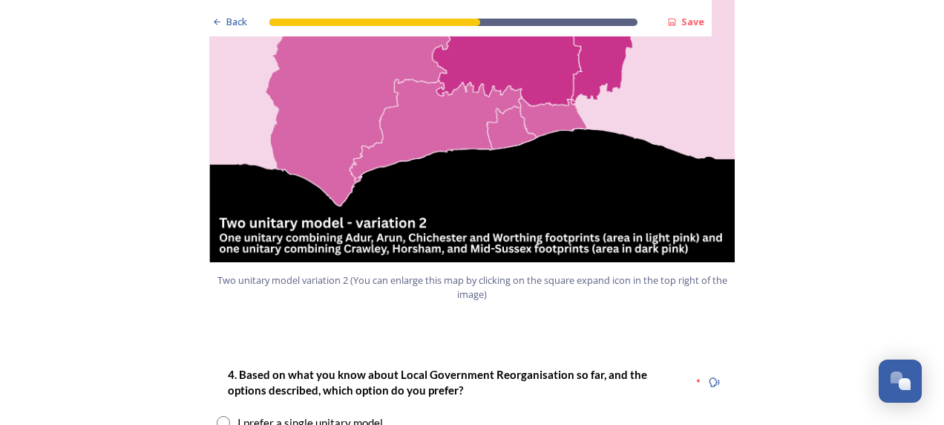
scroll to position [1909, 0]
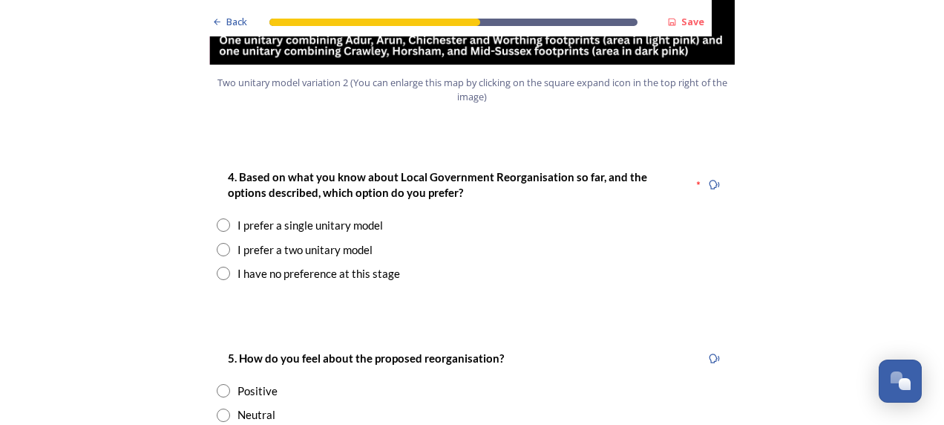
click at [217, 218] on input "radio" at bounding box center [223, 224] width 13 height 13
radio input "true"
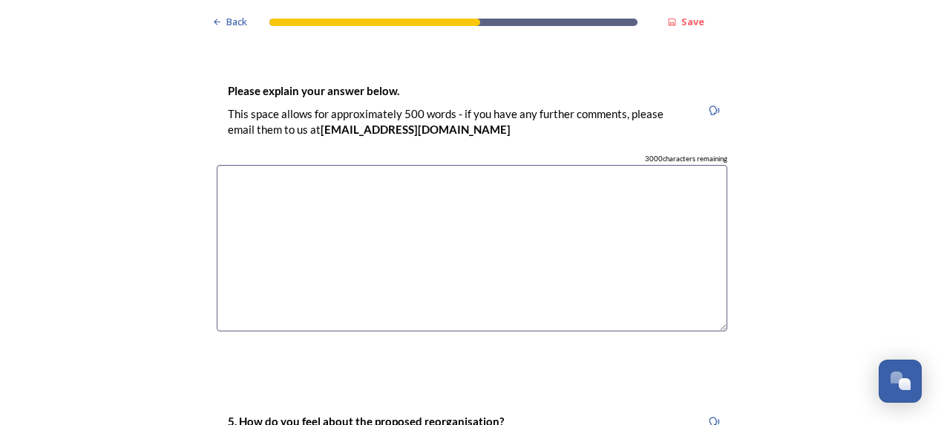
scroll to position [2189, 0]
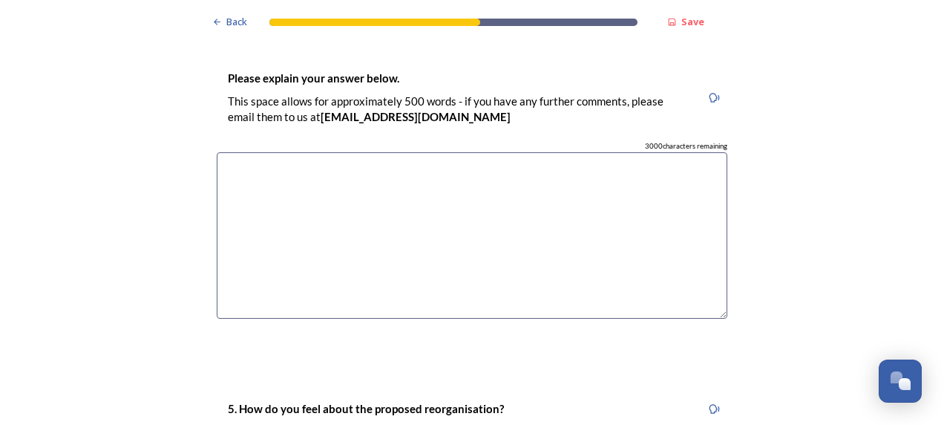
click at [273, 152] on textarea at bounding box center [472, 235] width 511 height 167
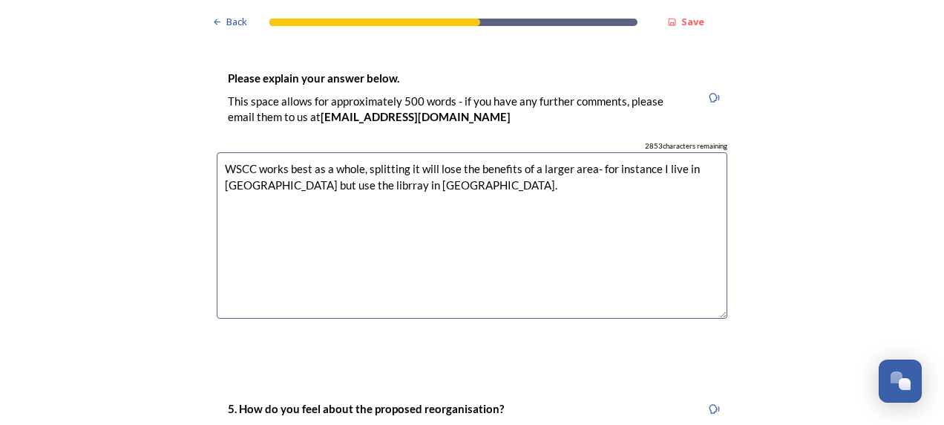
click at [341, 152] on textarea "WSCC works best as a whole, splitting it will lose the benefits of a larger are…" at bounding box center [472, 235] width 511 height 167
click at [260, 152] on textarea "WSCC works best as a whole, splitting it will lose the benefits of a larger are…" at bounding box center [472, 235] width 511 height 167
type textarea "WSCC works best as a whole, splitting it will lose the benefits of a larger are…"
drag, startPoint x: 935, startPoint y: 214, endPoint x: 933, endPoint y: 238, distance: 23.9
click at [933, 238] on div "Back Save Prioritising future services As explained on our Shaping West Sussex …" at bounding box center [472, 212] width 944 height 425
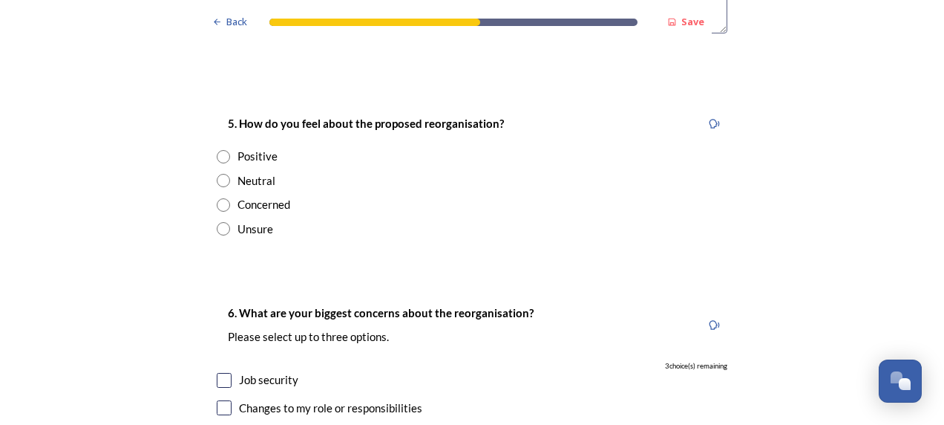
scroll to position [2504, 0]
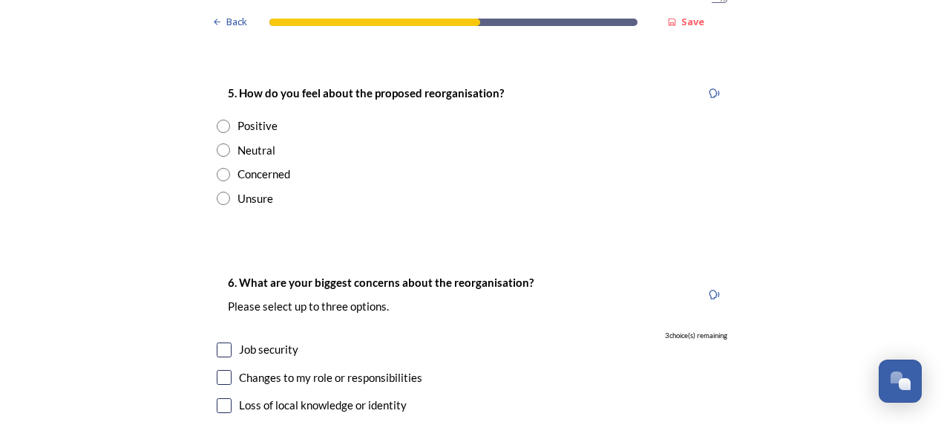
click at [217, 143] on input "radio" at bounding box center [223, 149] width 13 height 13
radio input "true"
click at [224, 342] on input "checkbox" at bounding box center [224, 349] width 15 height 15
checkbox input "true"
click at [221, 370] on input "checkbox" at bounding box center [224, 377] width 15 height 15
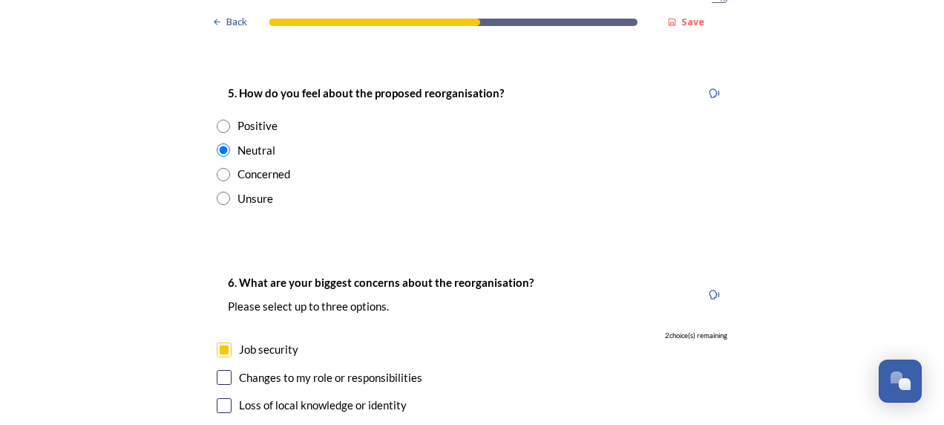
checkbox input "true"
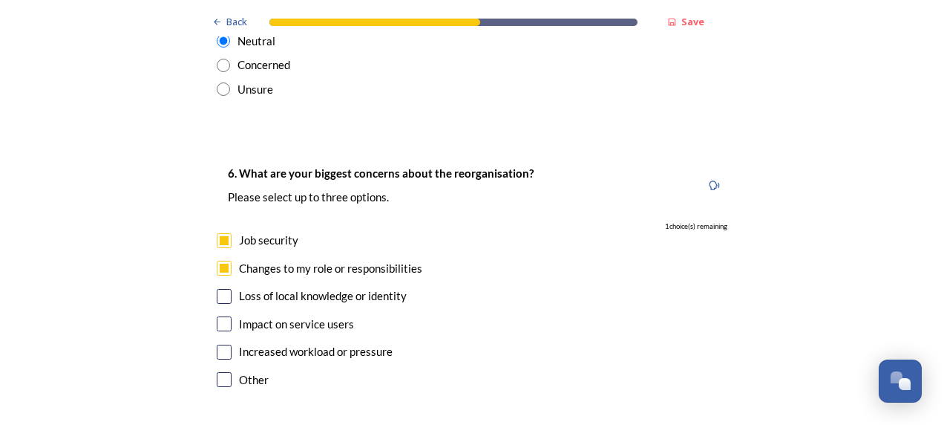
scroll to position [2686, 0]
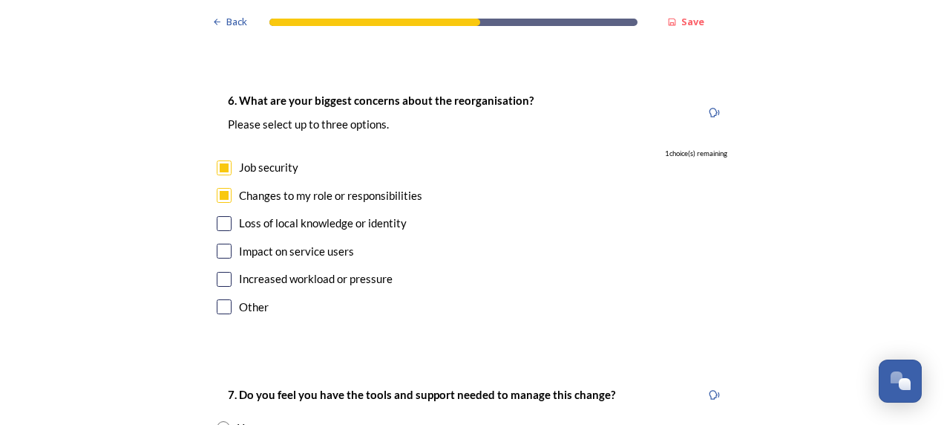
click at [227, 243] on div "Impact on service users" at bounding box center [472, 251] width 511 height 17
click at [217, 243] on input "checkbox" at bounding box center [224, 250] width 15 height 15
click at [222, 243] on input "checkbox" at bounding box center [224, 250] width 15 height 15
checkbox input "true"
click at [225, 272] on input "checkbox" at bounding box center [224, 279] width 15 height 15
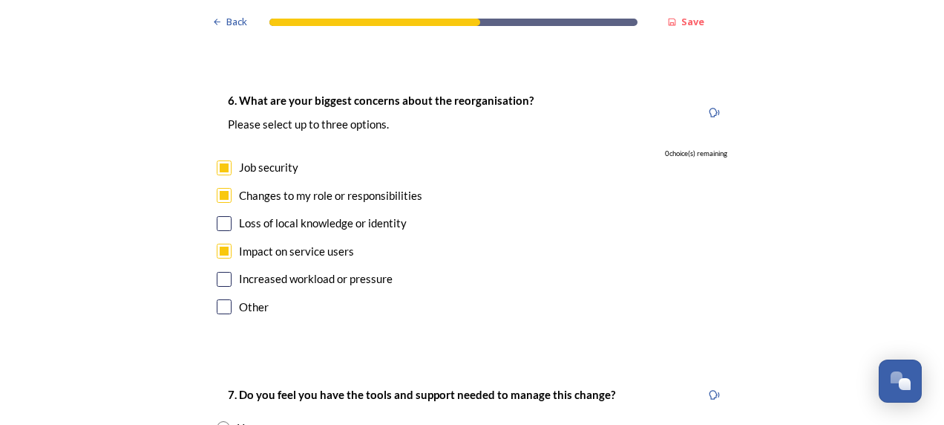
checkbox input "false"
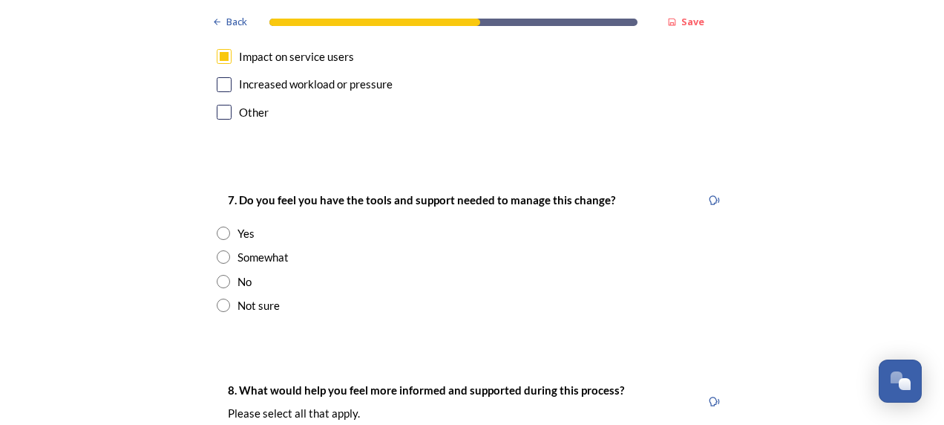
scroll to position [2942, 0]
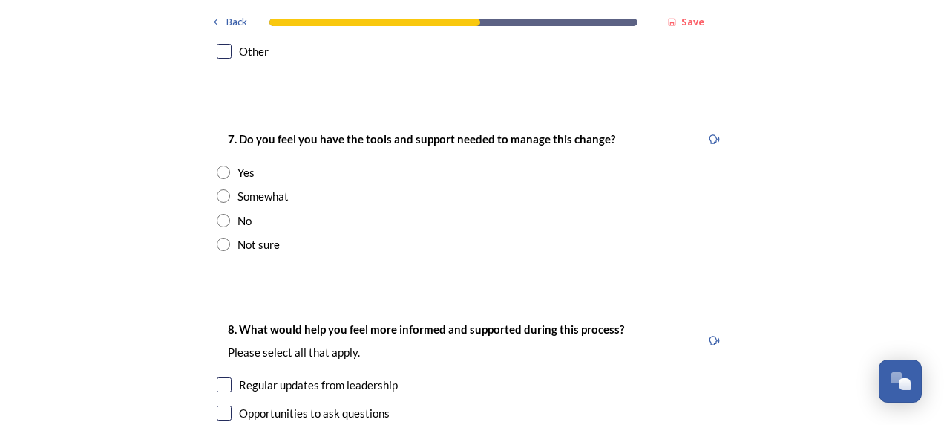
click at [221, 189] on input "radio" at bounding box center [223, 195] width 13 height 13
radio input "true"
click at [217, 405] on input "checkbox" at bounding box center [224, 412] width 15 height 15
checkbox input "true"
click at [217, 377] on input "checkbox" at bounding box center [224, 384] width 15 height 15
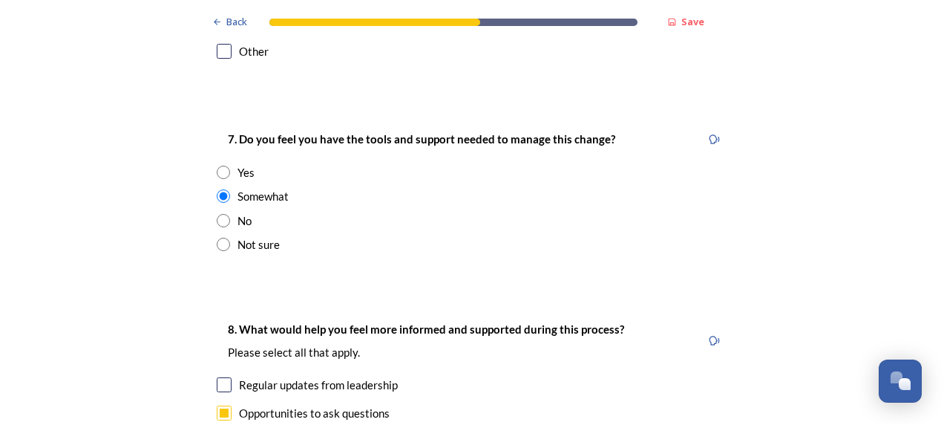
checkbox input "true"
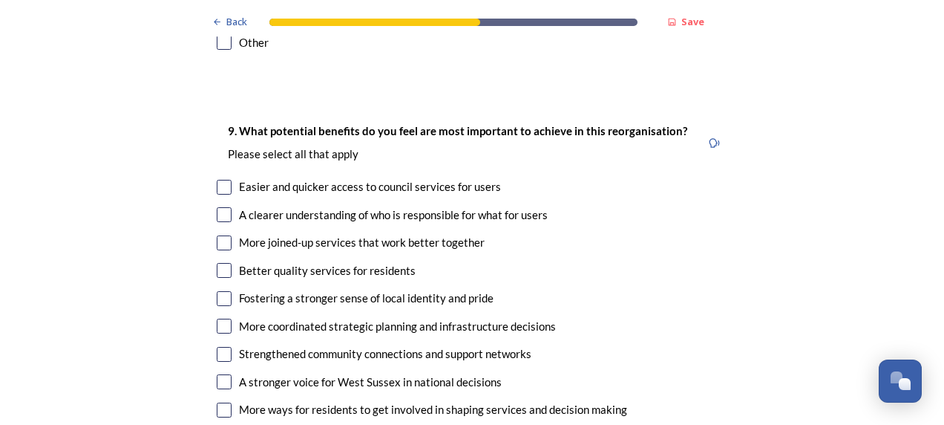
scroll to position [3463, 0]
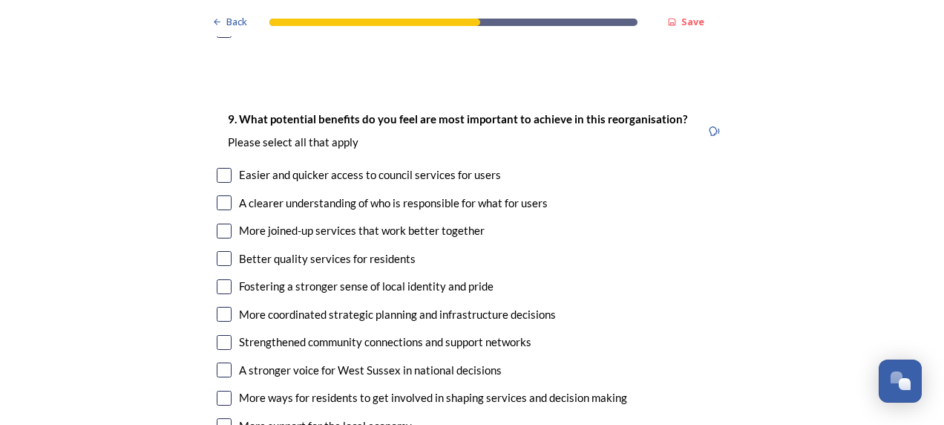
click at [219, 168] on input "checkbox" at bounding box center [224, 175] width 15 height 15
checkbox input "true"
click at [220, 195] on input "checkbox" at bounding box center [224, 202] width 15 height 15
checkbox input "true"
click at [219, 223] on input "checkbox" at bounding box center [224, 230] width 15 height 15
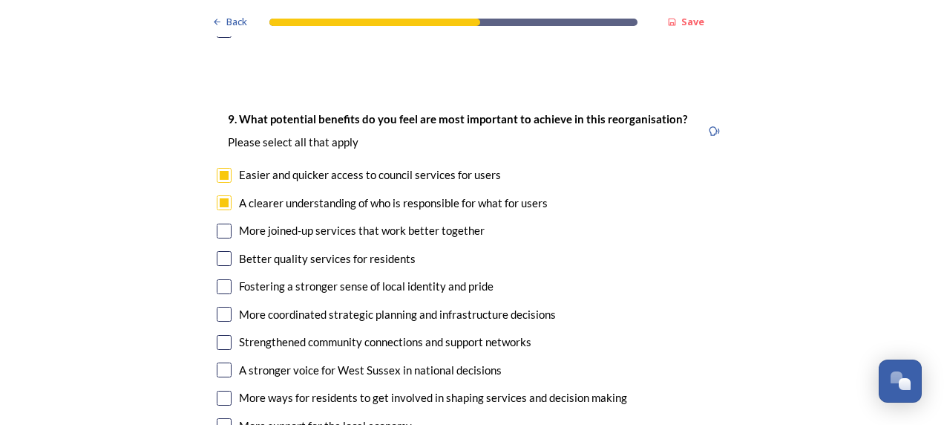
checkbox input "true"
click at [221, 307] on input "checkbox" at bounding box center [224, 314] width 15 height 15
checkbox input "true"
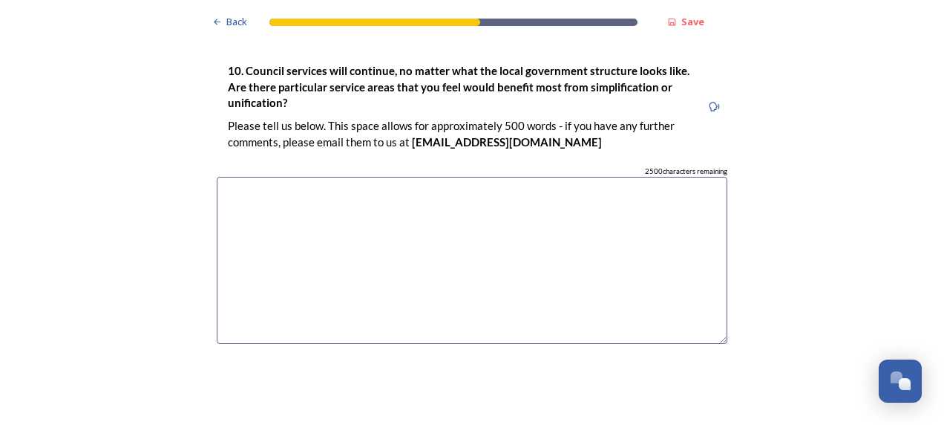
scroll to position [4015, 0]
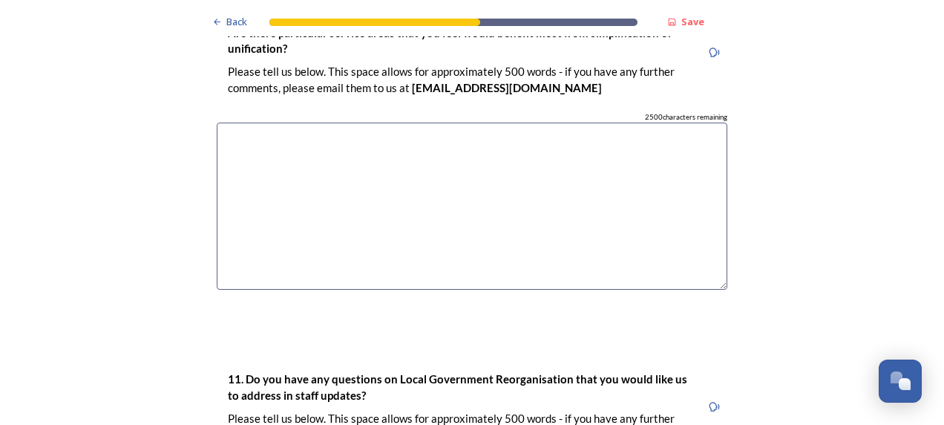
click at [376, 123] on textarea at bounding box center [472, 205] width 511 height 167
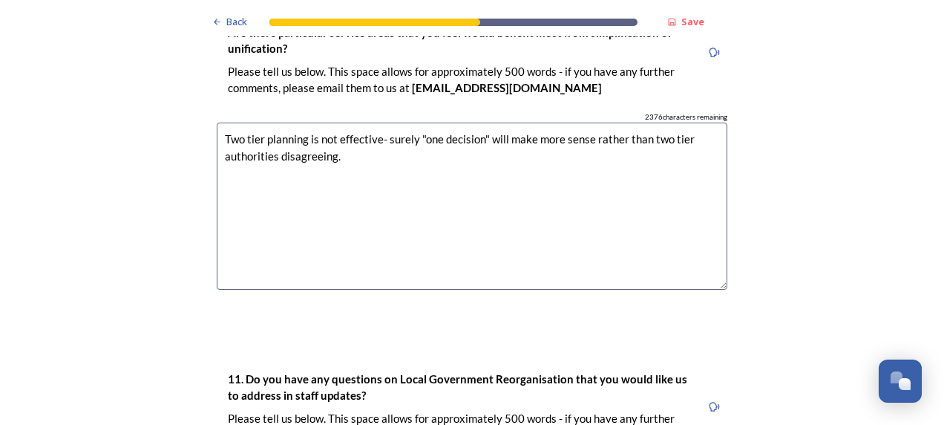
click at [376, 123] on textarea "Two tier planning is not effective- surely "one decision" will make more sense …" at bounding box center [472, 205] width 511 height 167
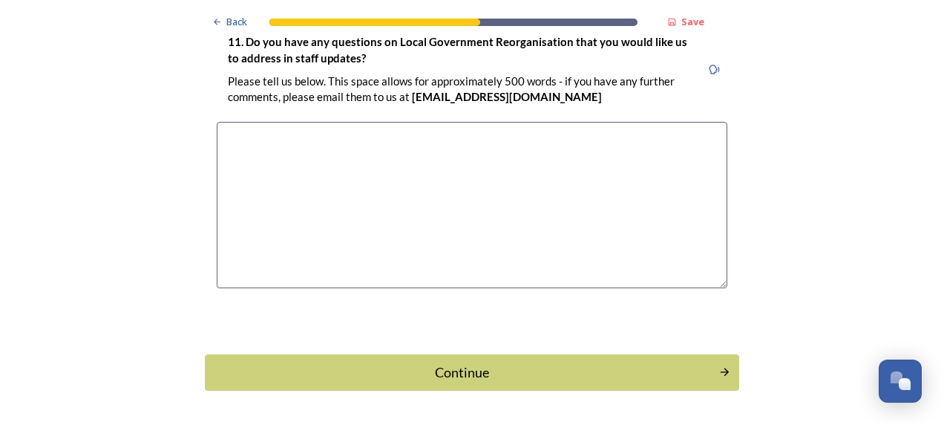
scroll to position [4359, 0]
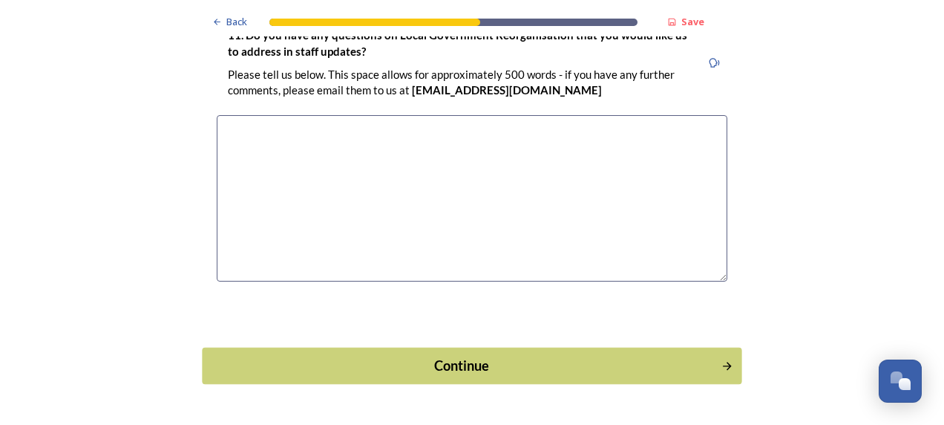
type textarea "Two tier planning is not effective- surely "one decision" will make more sense …"
click at [504, 347] on button "Continue" at bounding box center [472, 365] width 540 height 36
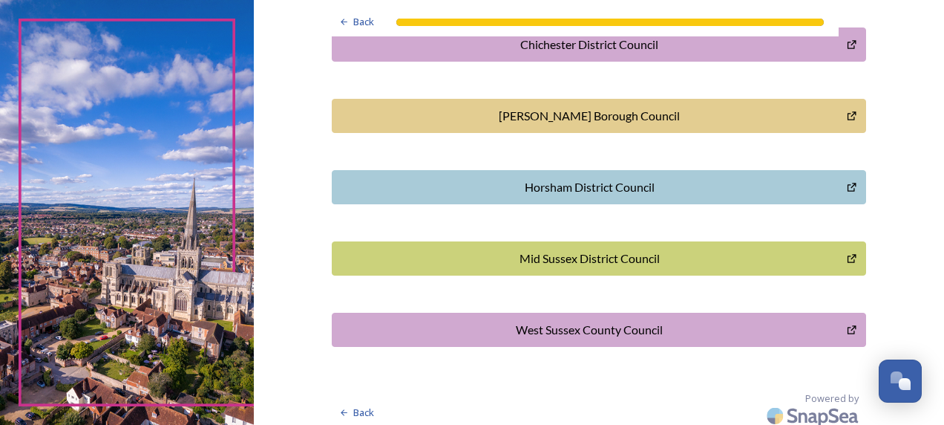
scroll to position [528, 0]
